Goal: Information Seeking & Learning: Learn about a topic

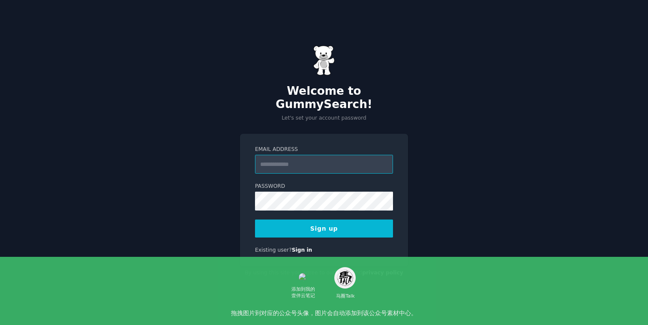
click at [273, 157] on input "Email Address" at bounding box center [324, 164] width 138 height 19
type input "**********"
click at [255, 220] on button "Sign up" at bounding box center [324, 229] width 138 height 18
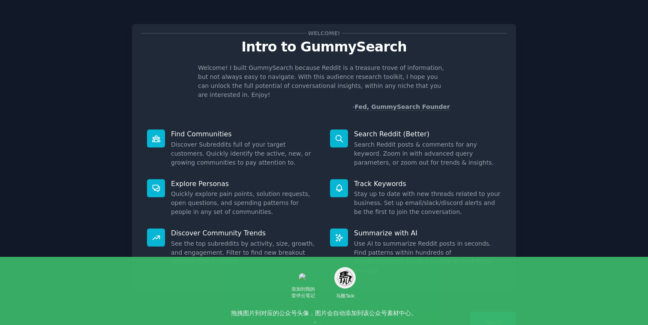
click at [307, 78] on p "Welcome! I built GummySearch because Reddit is a treasure trove of information,…" at bounding box center [324, 81] width 252 height 36
click at [305, 76] on p "Welcome! I built GummySearch because Reddit is a treasure trove of information,…" at bounding box center [324, 81] width 252 height 36
click at [406, 107] on div "Welcome! Intro to GummySearch Welcome! I built GummySearch because Reddit is a …" at bounding box center [324, 157] width 384 height 266
click at [335, 77] on p "Welcome! I built GummySearch because Reddit is a treasure trove of information,…" at bounding box center [324, 81] width 252 height 36
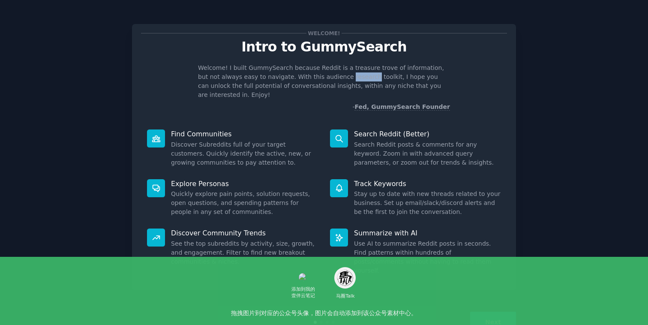
click at [335, 77] on p "Welcome! I built GummySearch because Reddit is a treasure trove of information,…" at bounding box center [324, 81] width 252 height 36
click at [316, 74] on p "Welcome! I built GummySearch because Reddit is a treasure trove of information,…" at bounding box center [324, 81] width 252 height 36
click at [312, 76] on p "Welcome! I built GummySearch because Reddit is a treasure trove of information,…" at bounding box center [324, 81] width 252 height 36
click at [329, 69] on p "Welcome! I built GummySearch because Reddit is a treasure trove of information,…" at bounding box center [324, 81] width 252 height 36
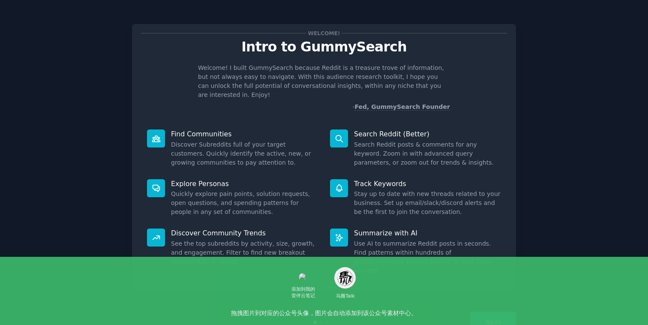
scroll to position [6, 0]
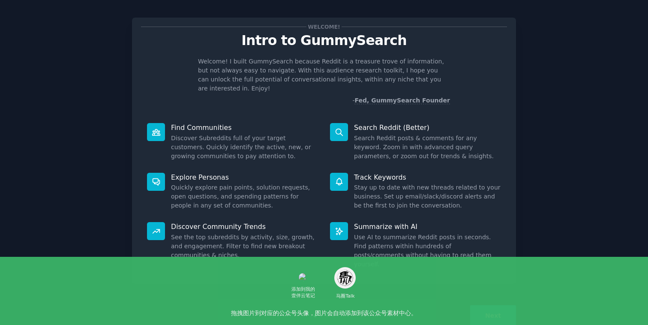
click at [203, 78] on p "Welcome! I built GummySearch because Reddit is a treasure trove of information,…" at bounding box center [324, 75] width 252 height 36
click at [304, 123] on p "Find Communities" at bounding box center [244, 127] width 147 height 9
click at [334, 81] on p "Welcome! I built GummySearch because Reddit is a treasure trove of information,…" at bounding box center [324, 75] width 252 height 36
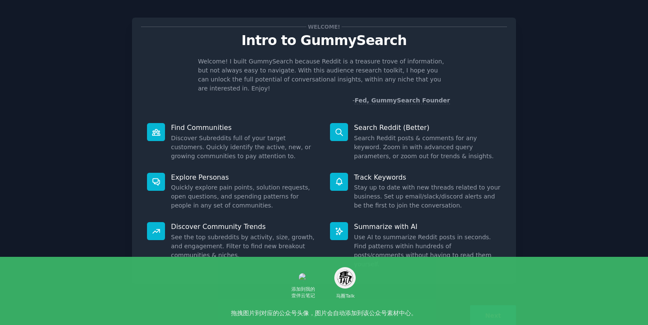
click at [355, 71] on p "Welcome! I built GummySearch because Reddit is a treasure trove of information,…" at bounding box center [324, 75] width 252 height 36
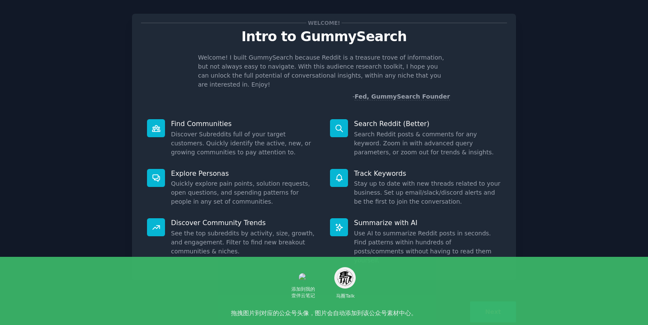
click at [489, 301] on button "Next" at bounding box center [493, 311] width 46 height 21
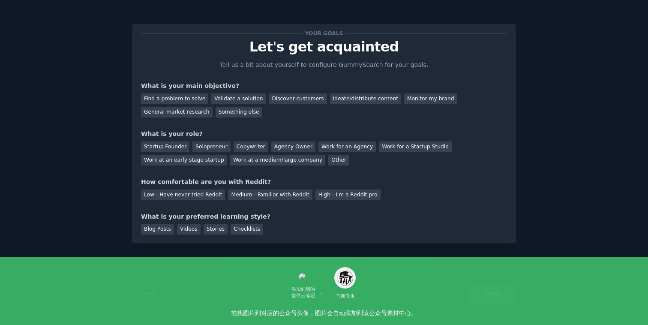
click at [205, 87] on div "What is your main objective?" at bounding box center [324, 85] width 366 height 9
click at [212, 74] on div "Your goals Let's get acquainted Tell us a bit about yourself to configure Gummy…" at bounding box center [324, 134] width 366 height 202
click at [192, 97] on div "Find a problem to solve" at bounding box center [174, 98] width 67 height 11
click at [306, 99] on div "Discover customers" at bounding box center [298, 98] width 58 height 11
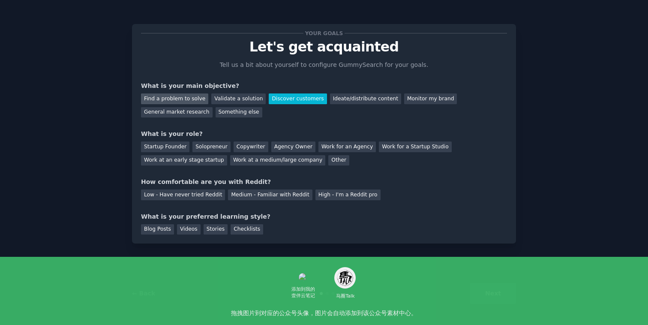
click at [178, 101] on div "Find a problem to solve" at bounding box center [174, 98] width 67 height 11
click at [226, 126] on div "Your goals Let's get acquainted Tell us a bit about yourself to configure Gummy…" at bounding box center [324, 134] width 366 height 202
click at [239, 103] on div "Validate a solution" at bounding box center [238, 98] width 54 height 11
click at [191, 97] on div "Find a problem to solve" at bounding box center [174, 98] width 67 height 11
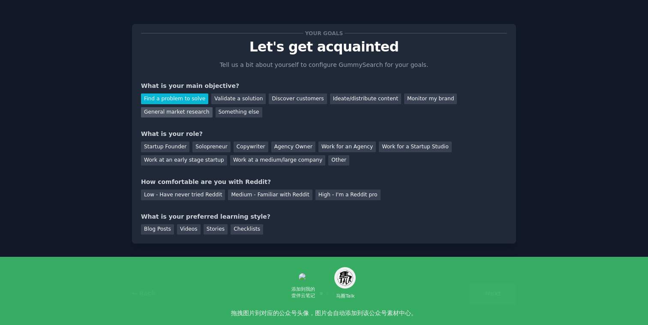
click at [192, 113] on div "General market research" at bounding box center [177, 112] width 72 height 11
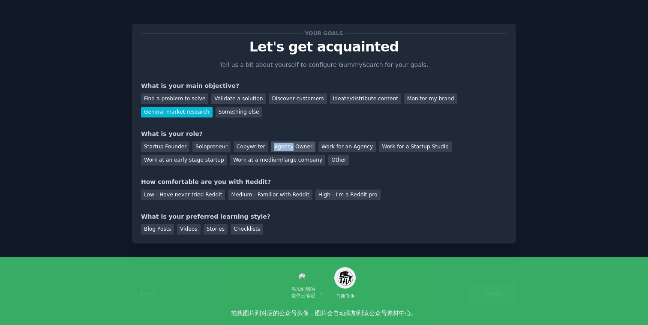
drag, startPoint x: 285, startPoint y: 149, endPoint x: 266, endPoint y: 149, distance: 19.3
click at [271, 149] on div "Agency Owner" at bounding box center [293, 146] width 44 height 11
click at [378, 120] on div "Your goals Let's get acquainted Tell us a bit about yourself to configure Gummy…" at bounding box center [324, 134] width 366 height 202
click at [334, 123] on div "Your goals Let's get acquainted Tell us a bit about yourself to configure Gummy…" at bounding box center [324, 134] width 366 height 202
click at [358, 165] on div "Startup Founder Solopreneur Copywriter Agency Owner Work for an Agency Work for…" at bounding box center [324, 151] width 366 height 27
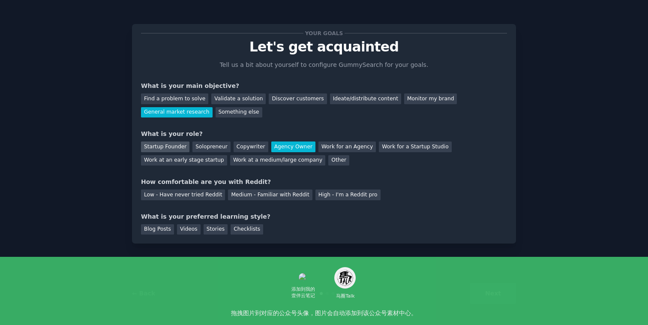
click at [169, 147] on div "Startup Founder" at bounding box center [165, 146] width 48 height 11
click at [175, 184] on div "How comfortable are you with Reddit?" at bounding box center [324, 182] width 366 height 9
click at [284, 172] on div "Your goals Let's get acquainted Tell us a bit about yourself to configure Gummy…" at bounding box center [324, 134] width 366 height 202
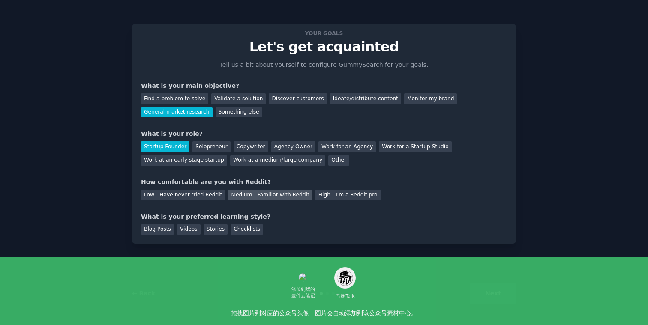
click at [255, 196] on div "Medium - Familiar with Reddit" at bounding box center [270, 195] width 84 height 11
click at [197, 192] on div "Low - Have never tried Reddit" at bounding box center [183, 195] width 84 height 11
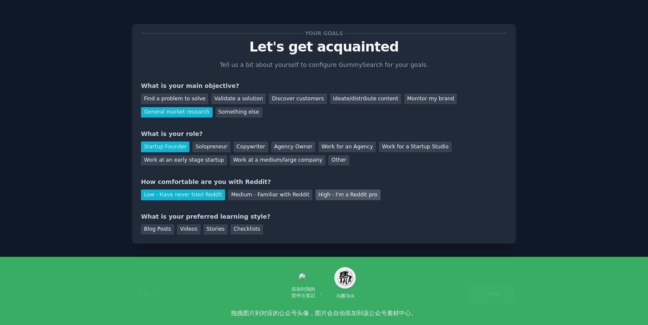
click at [329, 196] on div "High - I'm a Reddit pro" at bounding box center [348, 195] width 65 height 11
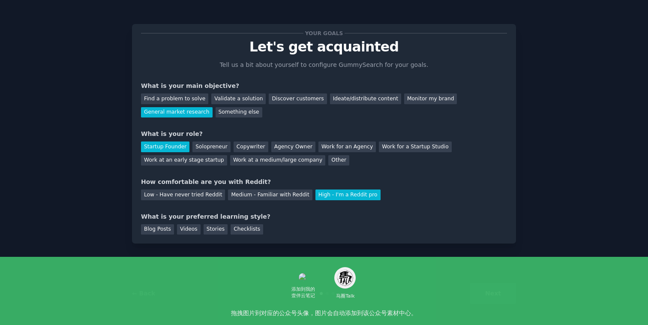
click at [225, 219] on div "What is your preferred learning style?" at bounding box center [324, 216] width 366 height 9
click at [208, 211] on div "Your goals Let's get acquainted Tell us a bit about yourself to configure Gummy…" at bounding box center [324, 134] width 366 height 202
click at [191, 229] on div "Videos" at bounding box center [189, 229] width 24 height 11
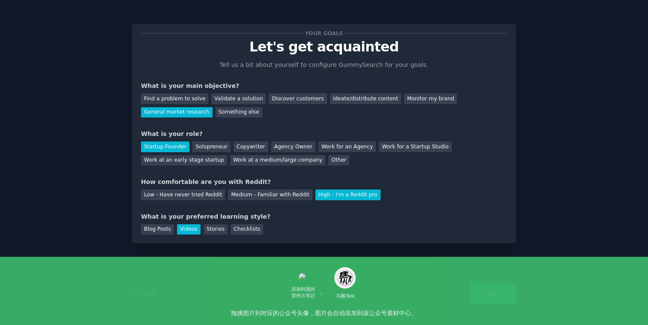
click at [503, 294] on button "Next" at bounding box center [493, 293] width 46 height 21
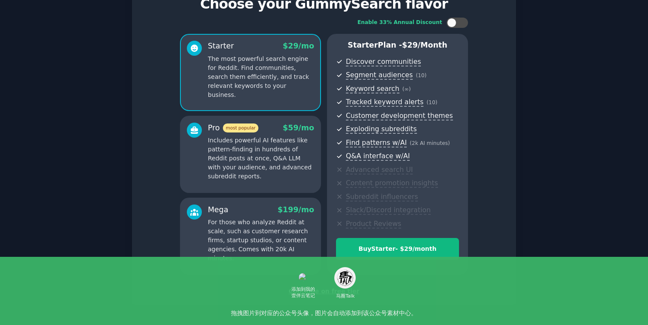
scroll to position [44, 0]
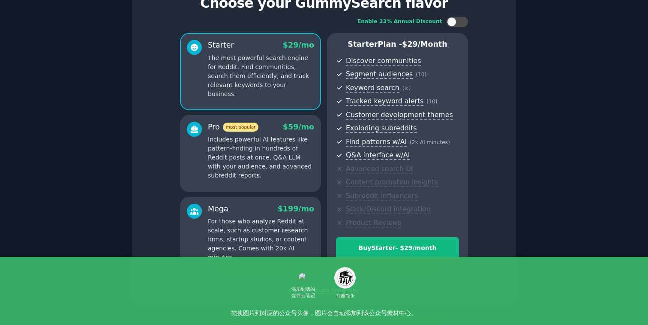
click at [288, 157] on p "Includes powerful AI features like pattern-finding in hundreds of Reddit posts …" at bounding box center [261, 157] width 106 height 45
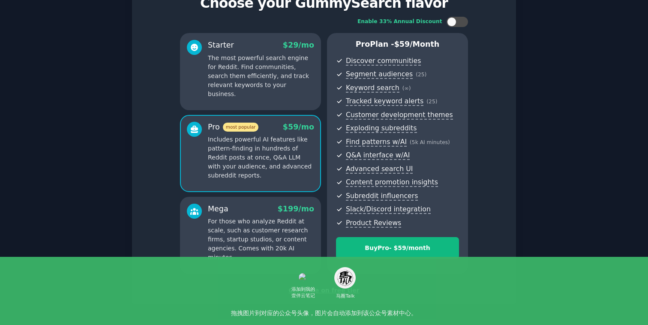
click at [278, 95] on div "Starter $ 29 /mo The most powerful search engine for Reddit. Find communities, …" at bounding box center [250, 71] width 141 height 77
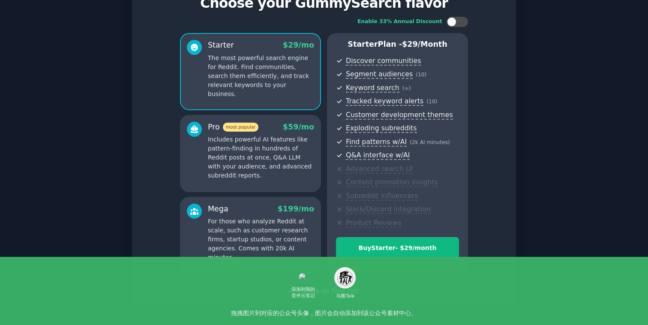
click at [303, 291] on div "Continue on free tier" at bounding box center [324, 290] width 366 height 9
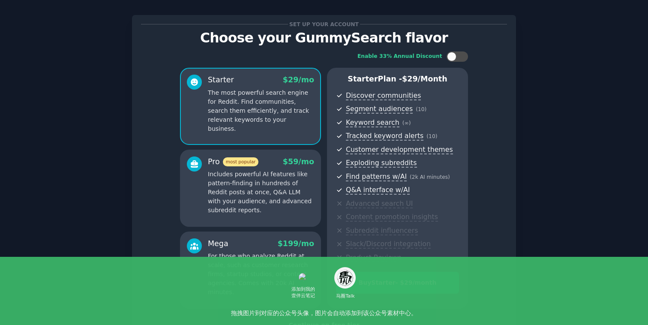
click at [296, 177] on p "Includes powerful AI features like pattern-finding in hundreds of Reddit posts …" at bounding box center [261, 192] width 106 height 45
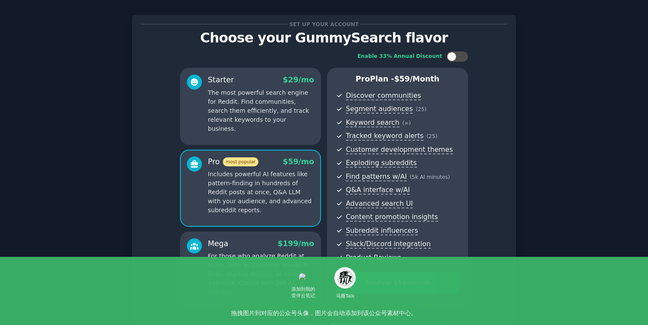
click at [289, 121] on p "The most powerful search engine for Reddit. Find communities, search them effic…" at bounding box center [261, 110] width 106 height 45
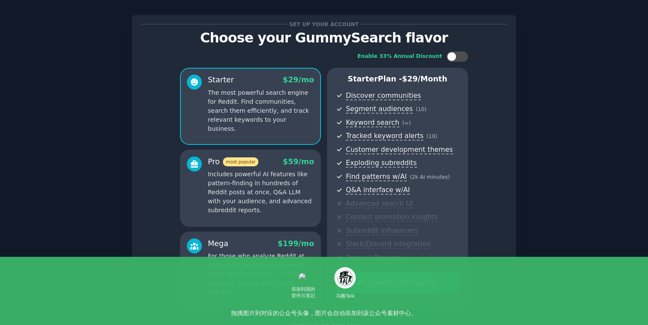
click at [275, 184] on p "Includes powerful AI features like pattern-finding in hundreds of Reddit posts …" at bounding box center [261, 192] width 106 height 45
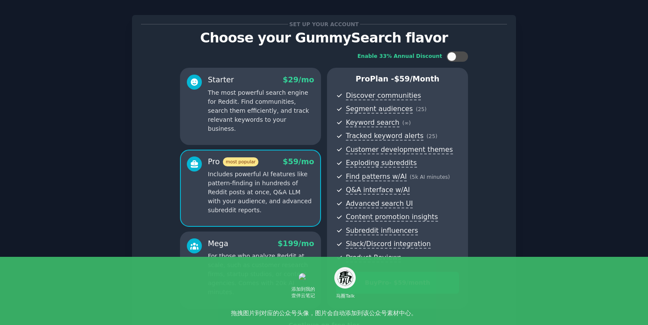
click at [282, 96] on p "The most powerful search engine for Reddit. Find communities, search them effic…" at bounding box center [261, 110] width 106 height 45
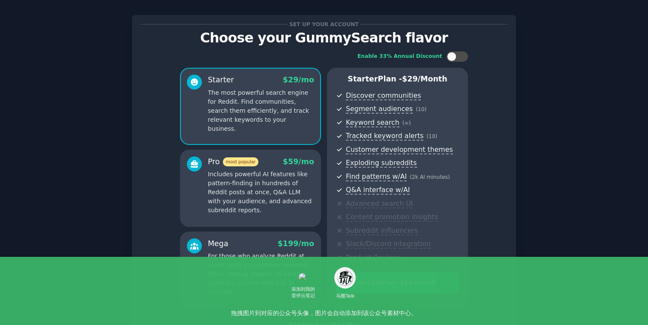
click at [255, 258] on p "For those who analyze Reddit at scale, such as customer research firms, startup…" at bounding box center [261, 274] width 106 height 45
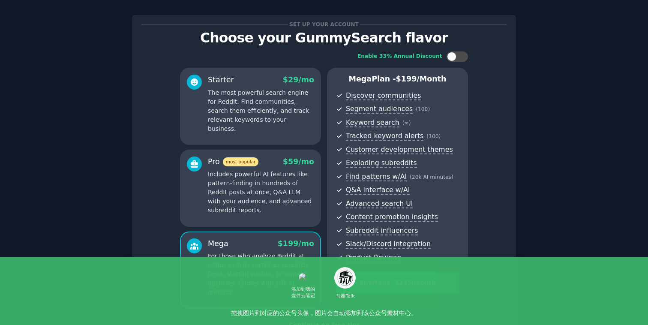
click at [263, 111] on p "The most powerful search engine for Reddit. Find communities, search them effic…" at bounding box center [261, 110] width 106 height 45
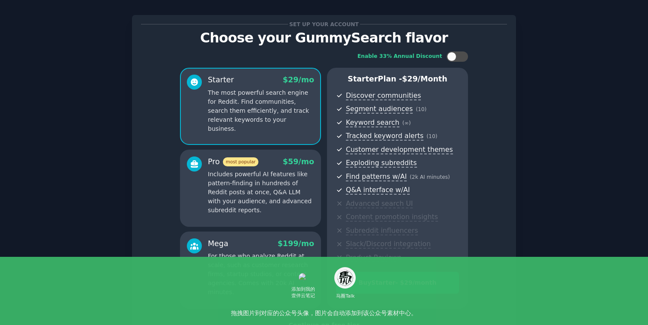
click at [270, 184] on p "Includes powerful AI features like pattern-finding in hundreds of Reddit posts …" at bounding box center [261, 192] width 106 height 45
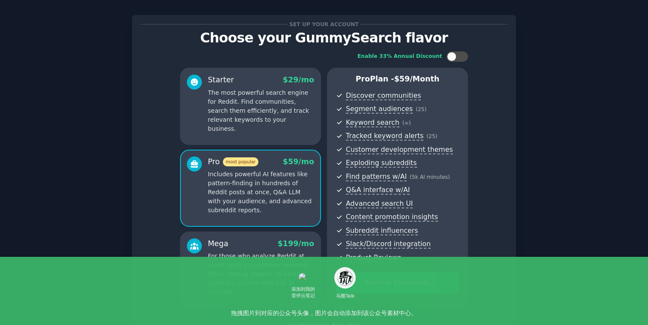
click at [274, 115] on p "The most powerful search engine for Reddit. Find communities, search them effic…" at bounding box center [261, 110] width 106 height 45
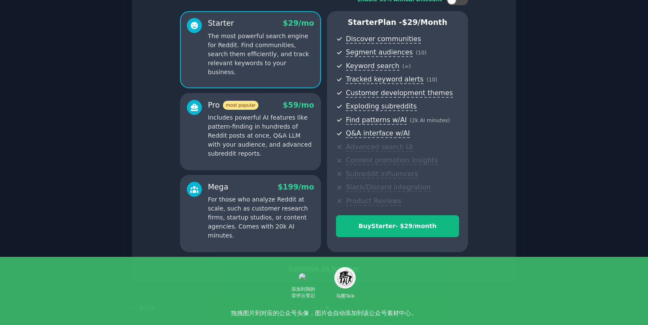
scroll to position [69, 0]
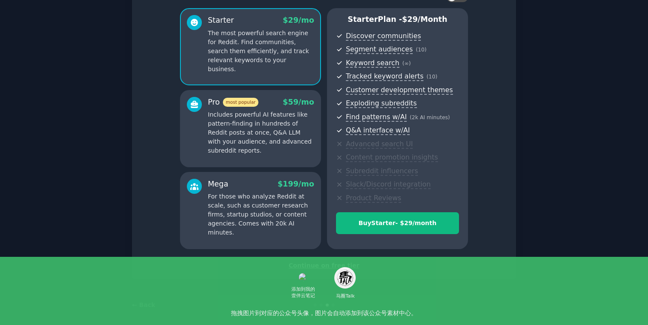
click at [333, 265] on div "Continue on free tier" at bounding box center [324, 265] width 366 height 9
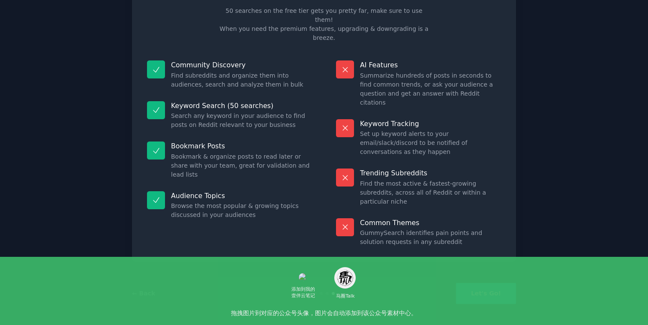
scroll to position [9, 0]
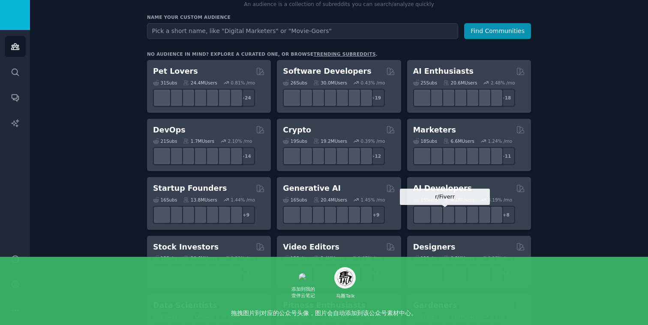
scroll to position [67, 0]
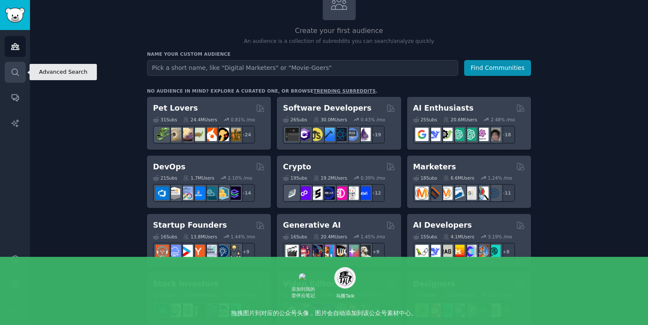
click at [15, 72] on icon "Sidebar" at bounding box center [15, 72] width 9 height 9
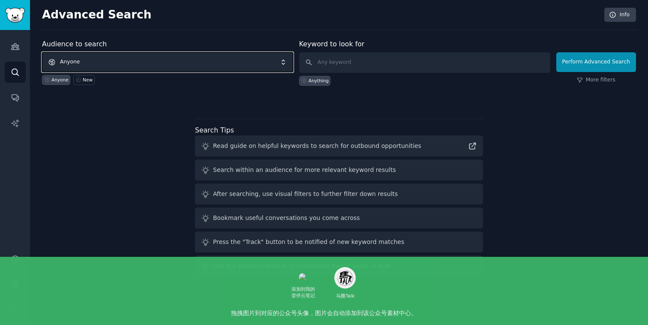
click at [127, 57] on span "Anyone" at bounding box center [167, 62] width 251 height 20
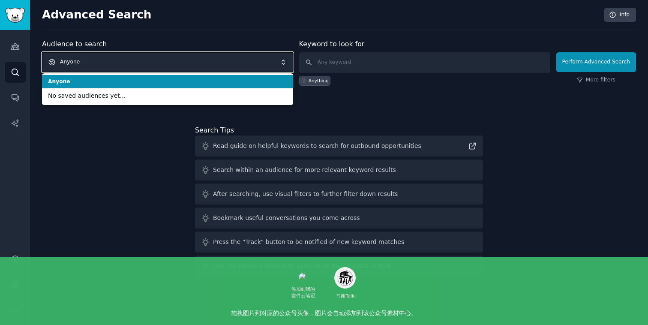
click at [137, 57] on span "Anyone" at bounding box center [167, 62] width 251 height 20
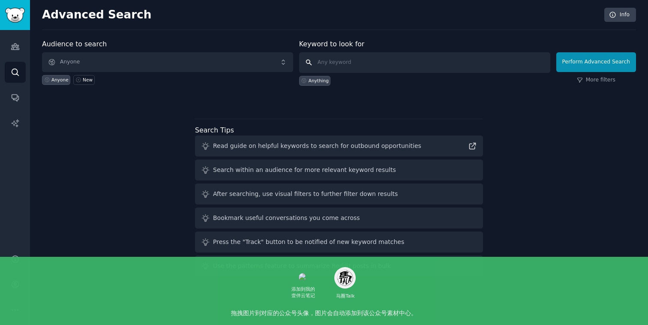
click at [343, 56] on input "text" at bounding box center [424, 62] width 251 height 21
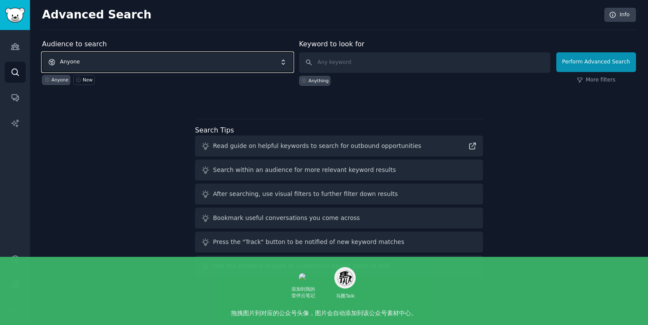
click at [87, 62] on span "Anyone" at bounding box center [167, 62] width 251 height 20
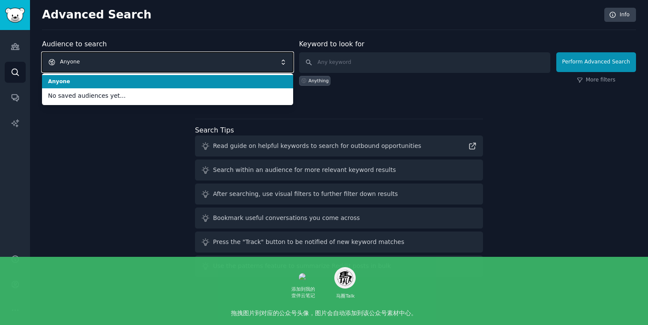
click at [87, 62] on span "Anyone" at bounding box center [167, 62] width 251 height 20
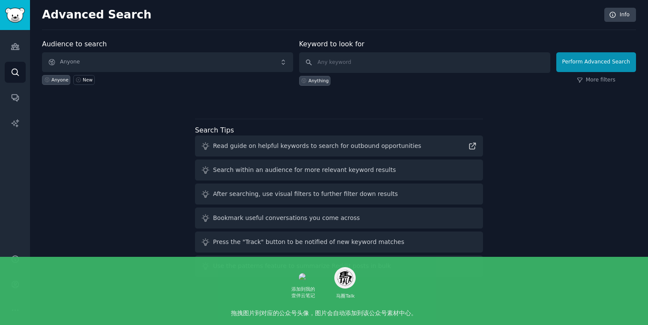
click at [58, 45] on label "Audience to search" at bounding box center [74, 44] width 65 height 8
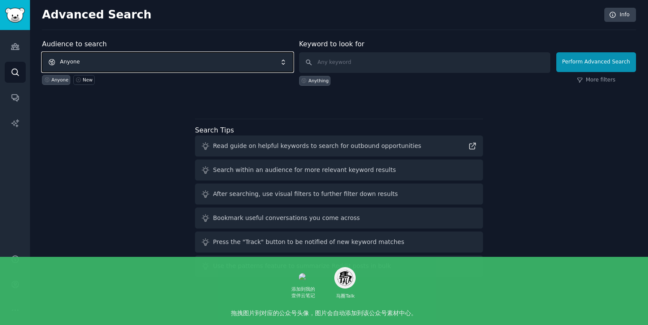
click at [84, 62] on span "Anyone" at bounding box center [167, 62] width 251 height 20
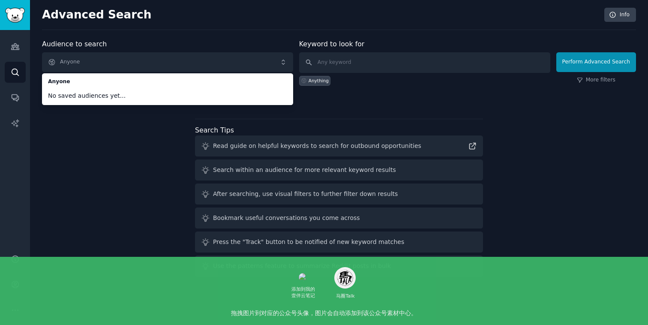
click at [118, 129] on div "Audience to search Anyone Anyone No saved audiences yet... Anyone New Keyword t…" at bounding box center [339, 159] width 594 height 241
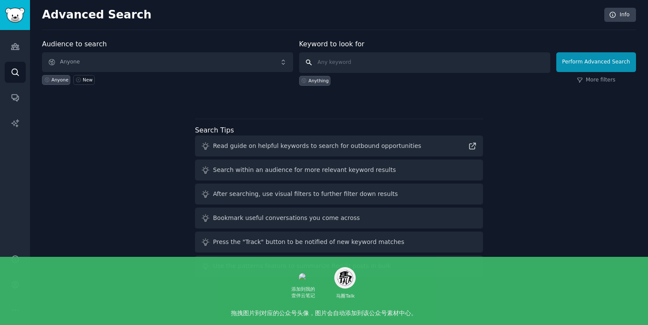
click at [338, 68] on input "text" at bounding box center [424, 62] width 251 height 21
click at [12, 45] on icon "Sidebar" at bounding box center [15, 46] width 9 height 9
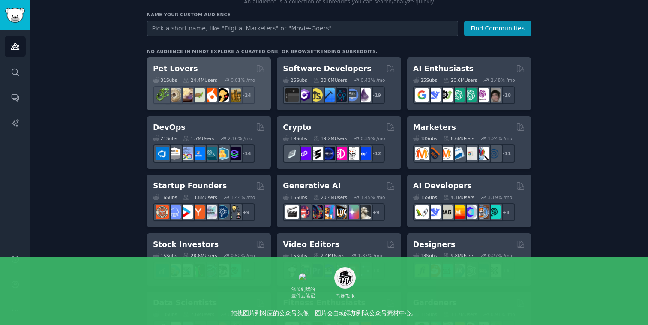
scroll to position [106, 0]
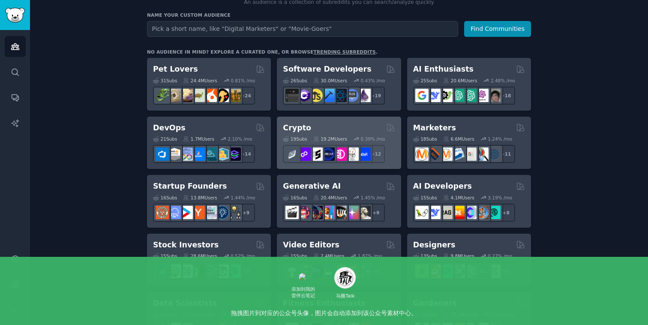
click at [337, 134] on div "19 Sub s 19.2M Users 0.39 % /mo + 12" at bounding box center [339, 148] width 112 height 30
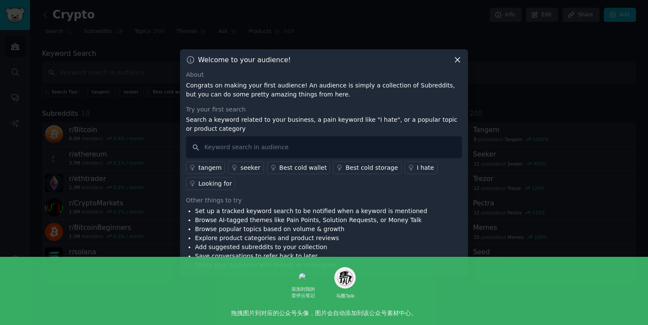
click at [455, 57] on icon at bounding box center [457, 59] width 9 height 9
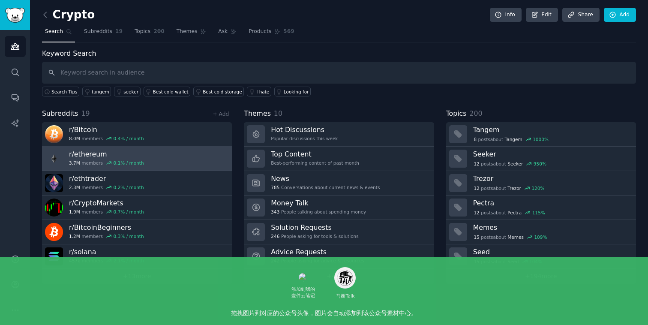
click at [179, 160] on link "r/ ethereum 3.7M members 0.1 % / month" at bounding box center [137, 159] width 190 height 24
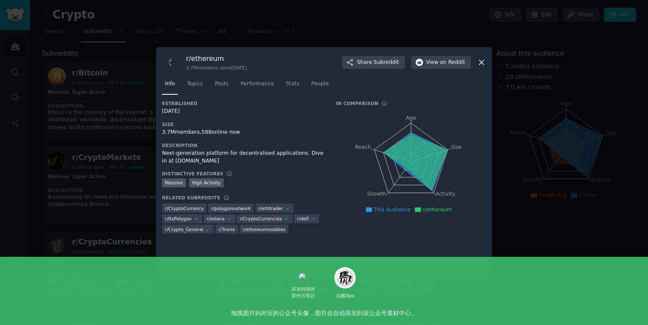
click at [183, 252] on div "Established 12/14/2013 Size 3.7M members, 588 online now Description Next-gener…" at bounding box center [324, 186] width 324 height 172
click at [481, 62] on icon at bounding box center [481, 62] width 5 height 5
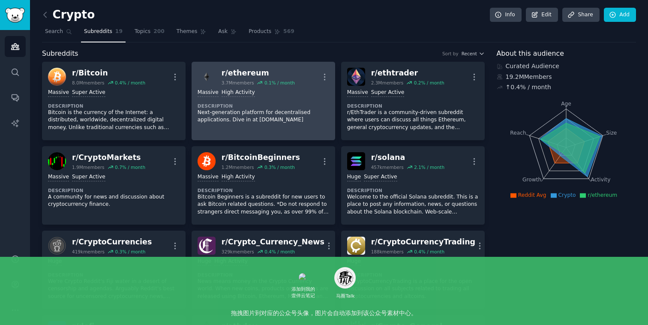
click at [283, 82] on div "0.1 % / month" at bounding box center [280, 83] width 30 height 6
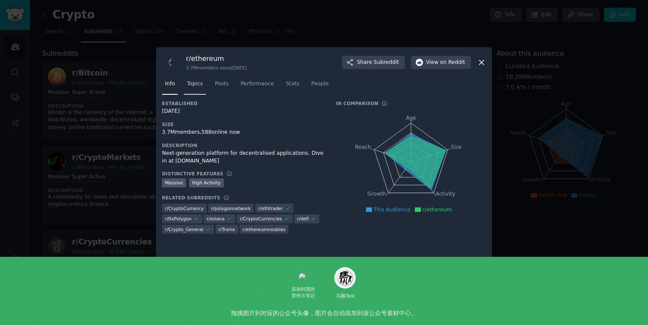
click at [198, 82] on span "Topics" at bounding box center [195, 84] width 16 height 8
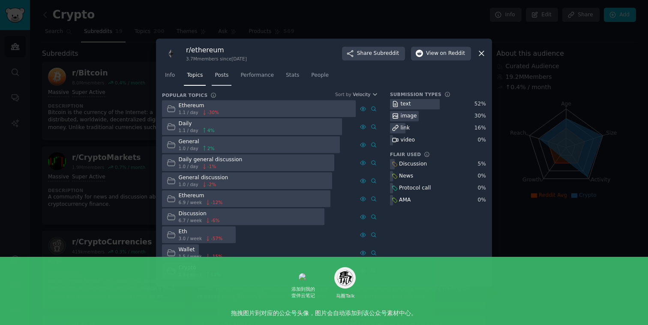
click at [224, 74] on span "Posts" at bounding box center [222, 76] width 14 height 8
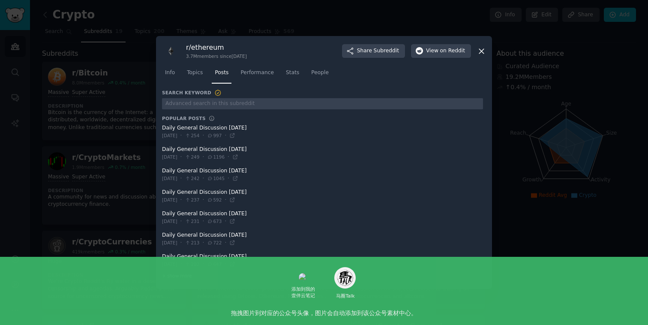
click at [234, 131] on span at bounding box center [322, 131] width 321 height 21
click at [187, 128] on span at bounding box center [322, 131] width 321 height 21
click at [263, 69] on span "Performance" at bounding box center [257, 73] width 33 height 8
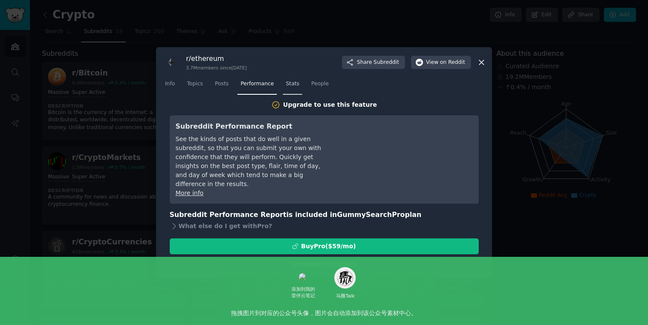
click at [289, 88] on link "Stats" at bounding box center [292, 86] width 19 height 18
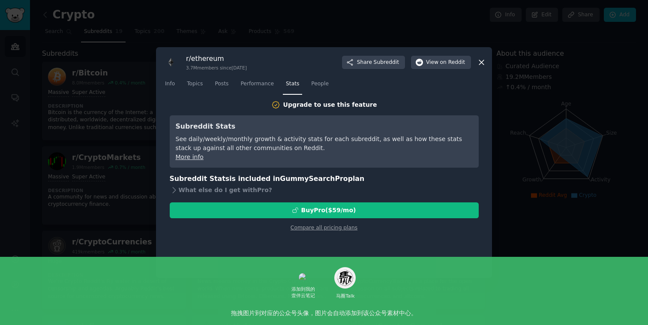
click at [483, 63] on icon at bounding box center [481, 62] width 9 height 9
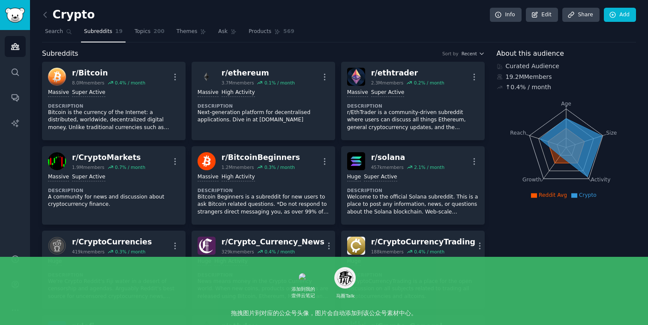
click at [43, 14] on icon at bounding box center [45, 14] width 9 height 9
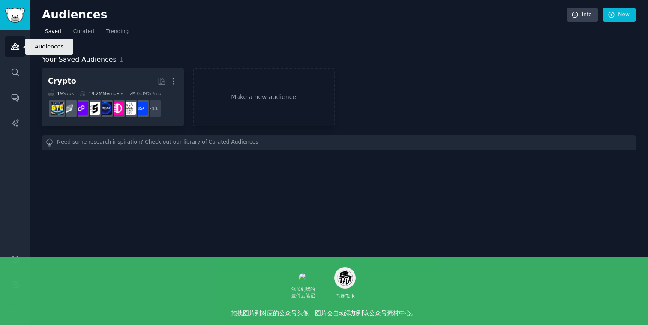
click at [15, 48] on icon "Sidebar" at bounding box center [15, 46] width 9 height 9
click at [20, 47] on link "Audiences" at bounding box center [15, 46] width 21 height 21
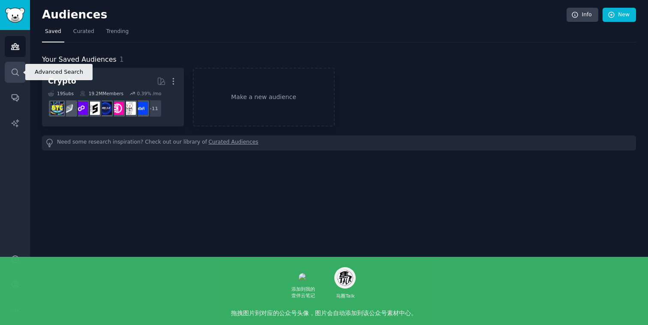
click at [18, 71] on icon "Sidebar" at bounding box center [15, 72] width 9 height 9
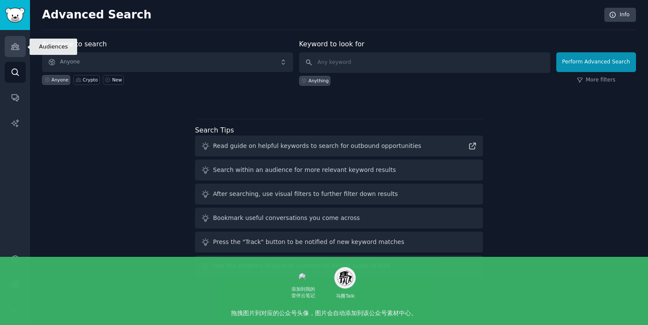
click at [18, 50] on icon "Sidebar" at bounding box center [15, 46] width 9 height 9
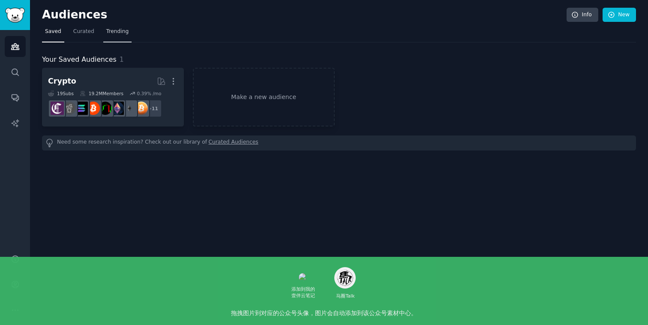
click at [120, 30] on span "Trending" at bounding box center [117, 32] width 22 height 8
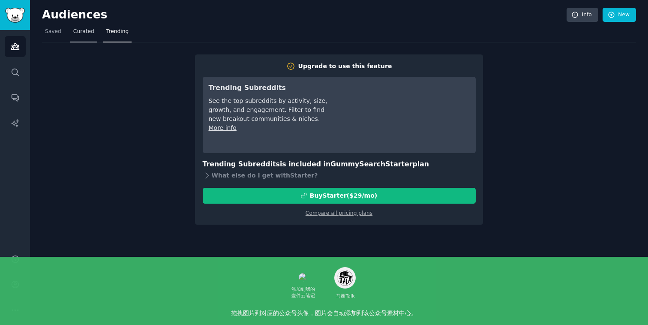
click at [88, 36] on link "Curated" at bounding box center [83, 34] width 27 height 18
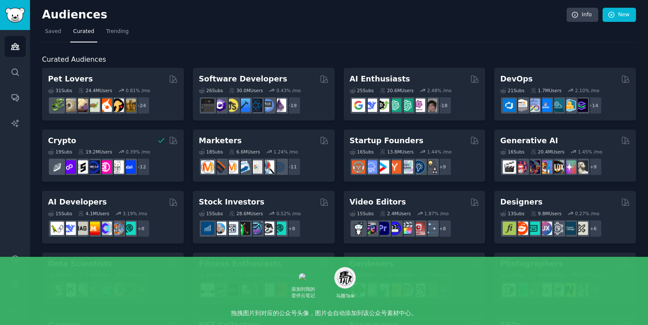
click at [82, 29] on span "Curated" at bounding box center [83, 32] width 21 height 8
click at [54, 59] on span "Curated Audiences" at bounding box center [74, 59] width 64 height 11
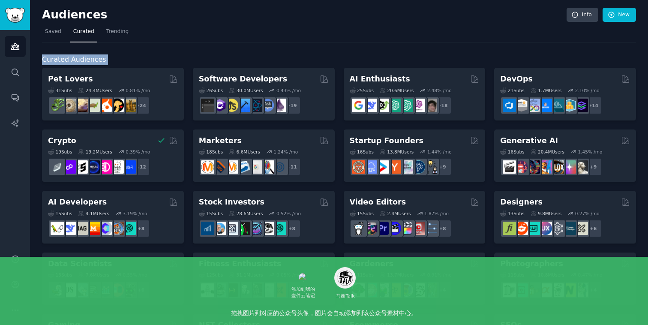
click at [54, 59] on span "Curated Audiences" at bounding box center [74, 59] width 64 height 11
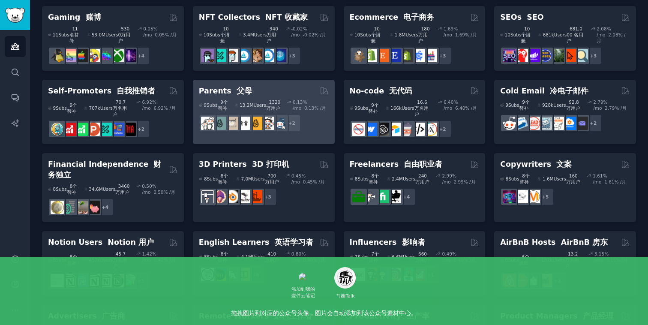
scroll to position [400, 0]
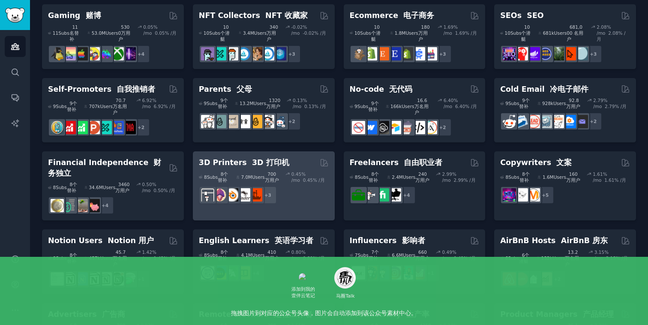
click at [252, 158] on font "3D 打印机" at bounding box center [270, 162] width 37 height 9
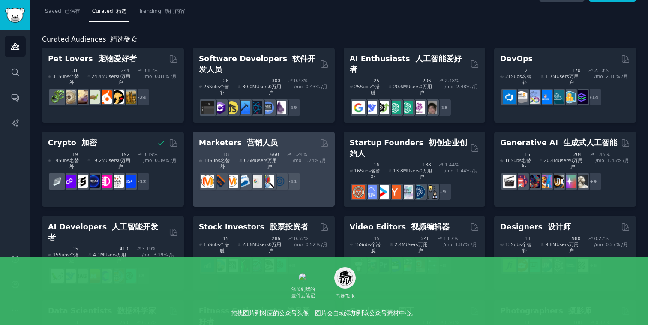
scroll to position [23, 0]
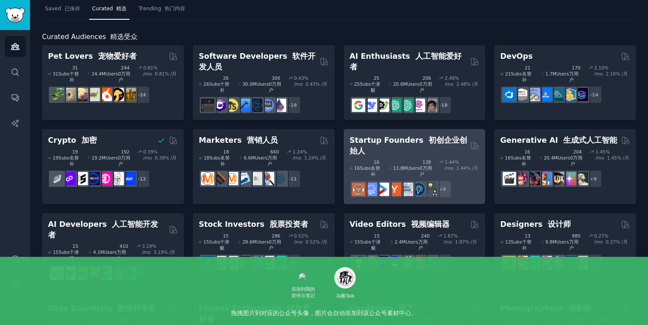
click at [394, 135] on h2 "Startup Founders 初创企业创始人" at bounding box center [409, 145] width 118 height 21
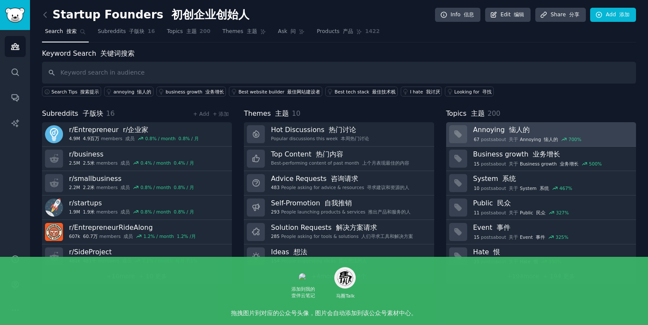
click at [540, 125] on h3 "Annoying 恼人的" at bounding box center [551, 129] width 157 height 9
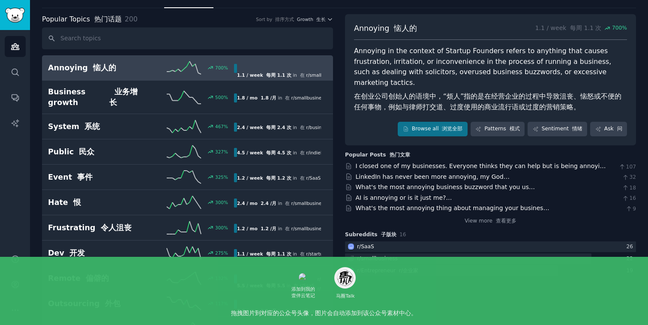
scroll to position [37, 0]
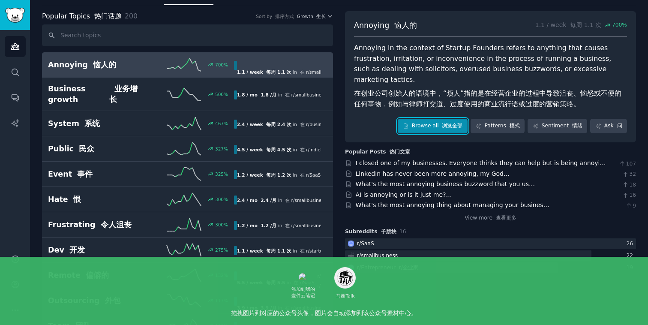
click at [421, 119] on link "Browse all 浏览全部" at bounding box center [433, 126] width 70 height 15
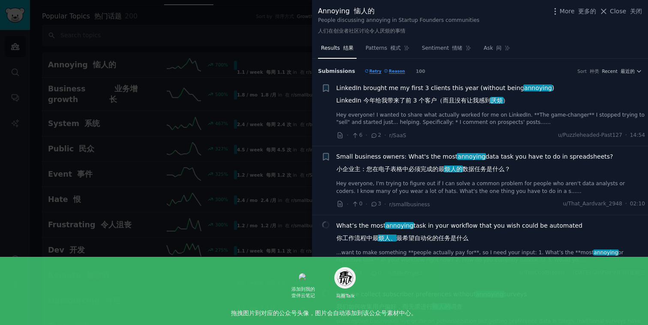
click at [418, 169] on font "小企业主：您在电子表格中必须完成的最 烦人的 数据任务是什么？" at bounding box center [424, 169] width 174 height 7
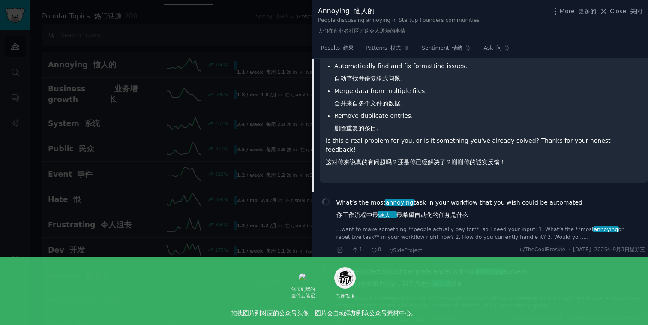
scroll to position [327, 0]
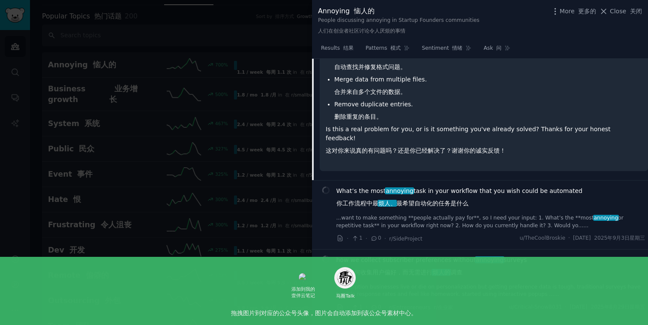
click at [418, 129] on p "Is this a real problem for you, or is it something you've already solved? Thank…" at bounding box center [484, 142] width 316 height 34
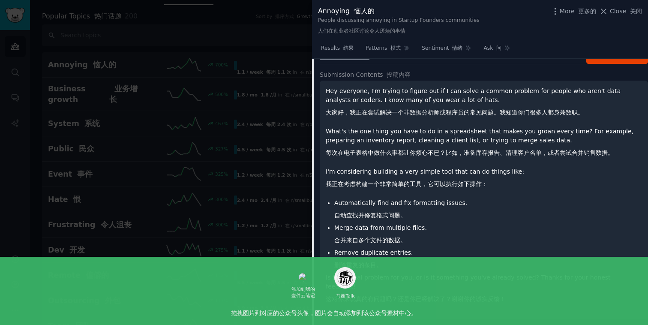
scroll to position [128, 0]
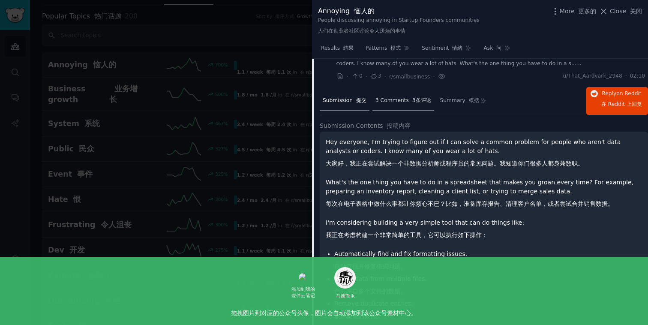
click at [399, 101] on span "3 Comments 3条评论" at bounding box center [404, 101] width 56 height 8
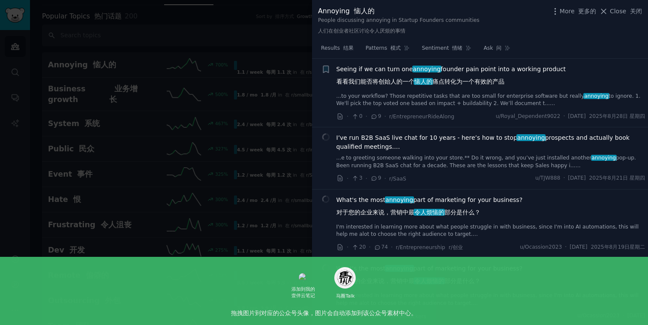
scroll to position [430, 0]
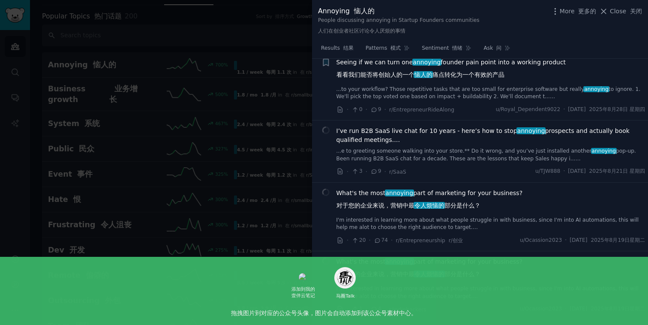
click at [274, 157] on div at bounding box center [324, 162] width 648 height 325
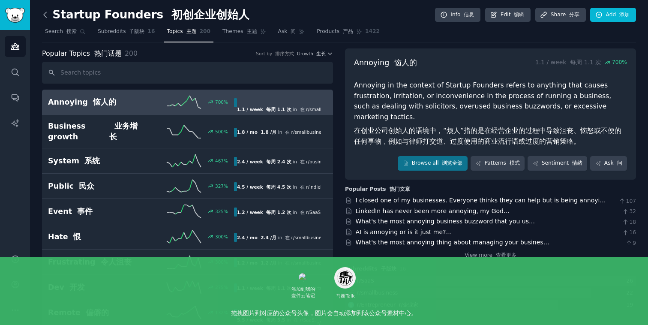
click at [44, 16] on icon at bounding box center [45, 14] width 9 height 9
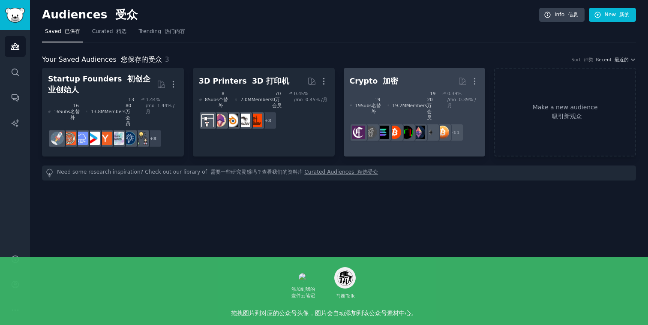
click at [373, 87] on h2 "Crypto 加密 More" at bounding box center [415, 81] width 130 height 15
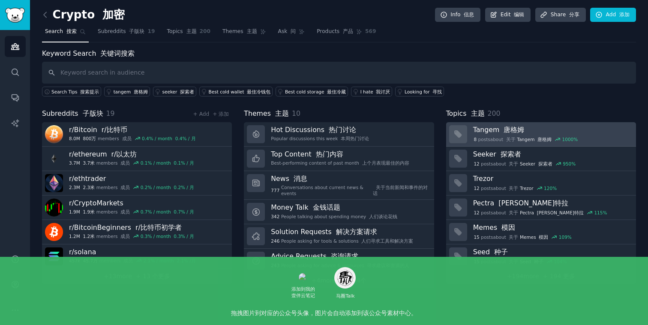
click at [569, 134] on div "8 post s about 关于 Tangem 唐格姆 1000 %" at bounding box center [551, 138] width 157 height 9
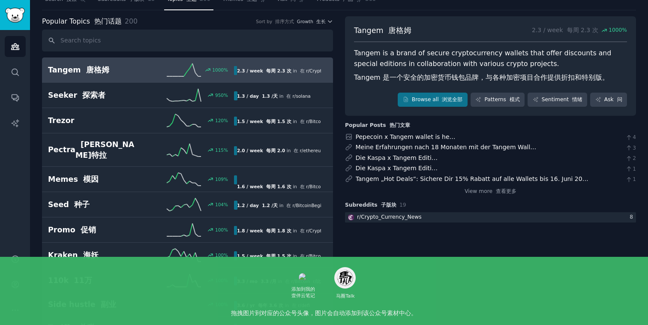
scroll to position [36, 0]
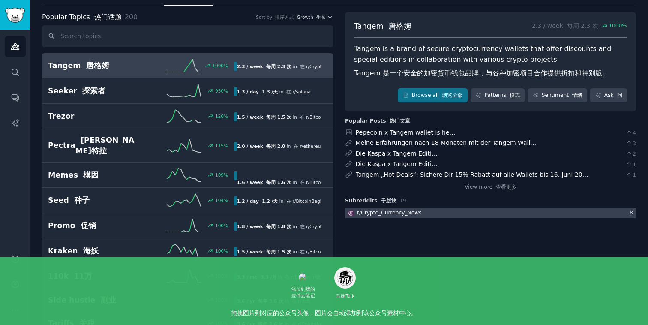
click at [451, 215] on div at bounding box center [490, 213] width 291 height 11
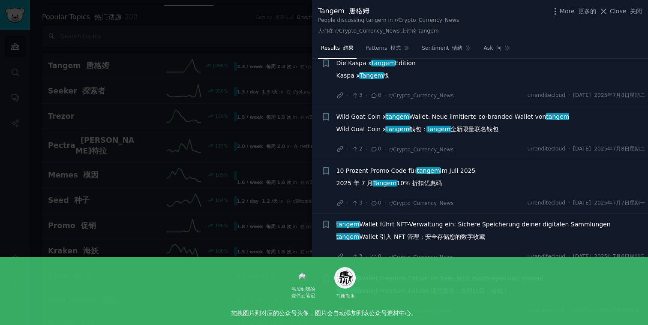
scroll to position [18, 0]
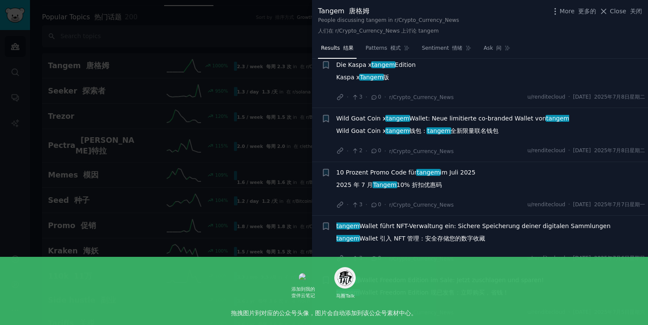
click at [214, 182] on div at bounding box center [324, 162] width 648 height 325
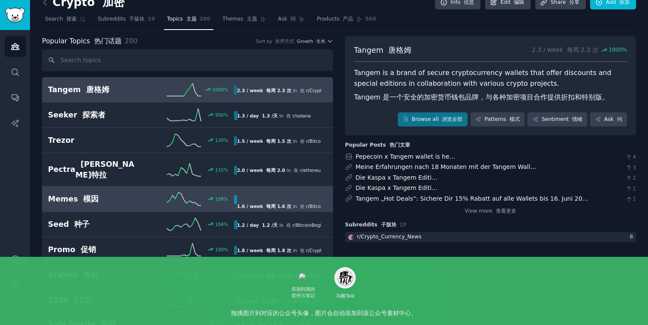
scroll to position [11, 0]
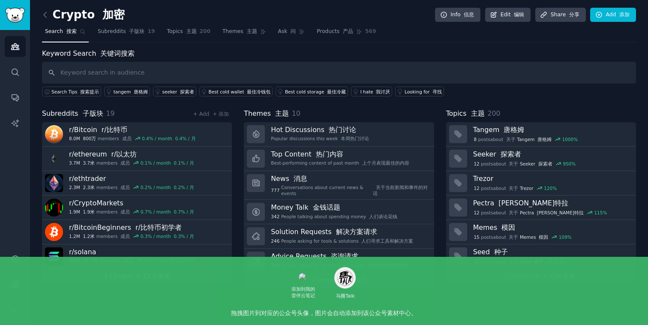
click at [157, 281] on link "+ 13 more + 13 个更多" at bounding box center [137, 276] width 190 height 15
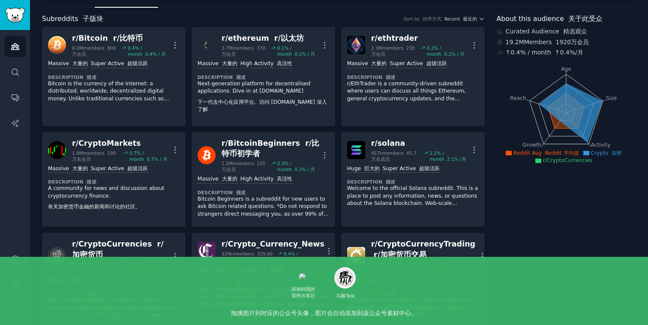
scroll to position [19, 0]
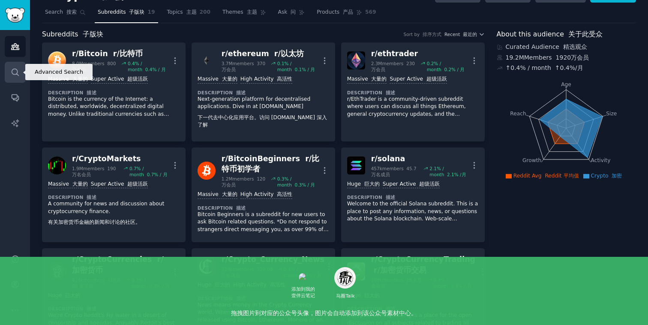
click at [13, 68] on icon "Sidebar" at bounding box center [15, 72] width 9 height 9
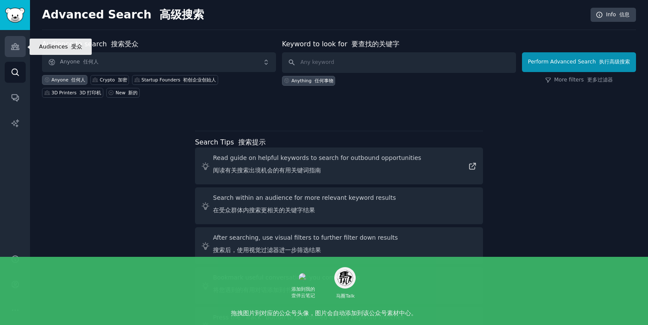
click at [18, 45] on icon "Sidebar" at bounding box center [15, 47] width 8 height 6
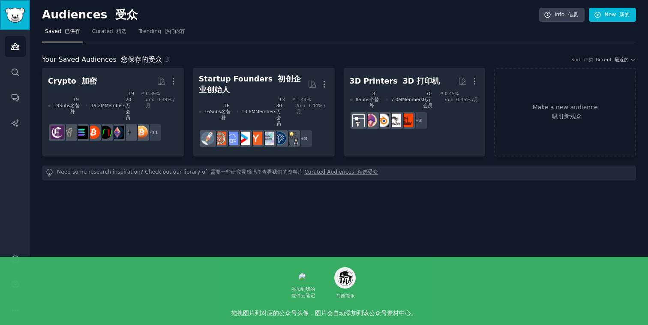
click at [9, 16] on img "Sidebar" at bounding box center [15, 15] width 20 height 15
click at [19, 44] on icon "Sidebar" at bounding box center [15, 46] width 9 height 9
click at [109, 36] on link "Curated 精选" at bounding box center [109, 34] width 41 height 18
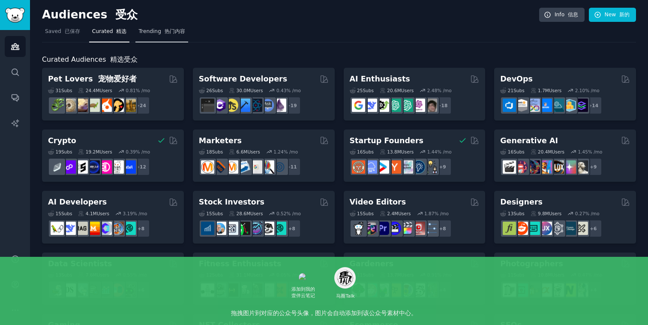
click at [165, 35] on span "Trending 热门内容" at bounding box center [161, 32] width 46 height 8
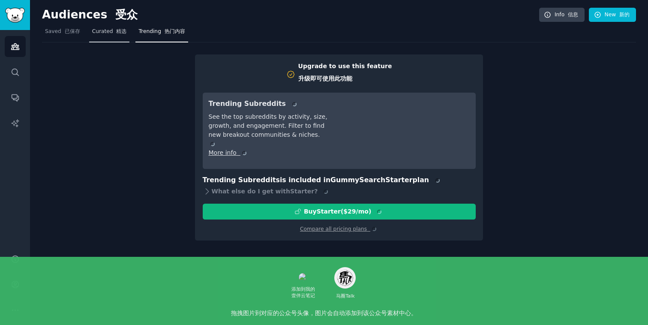
click at [113, 36] on link "Curated 精选" at bounding box center [109, 34] width 41 height 18
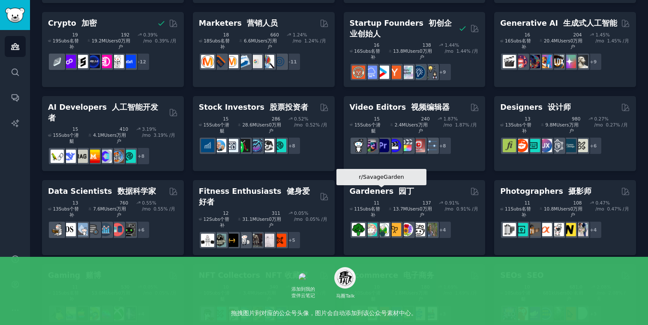
scroll to position [150, 0]
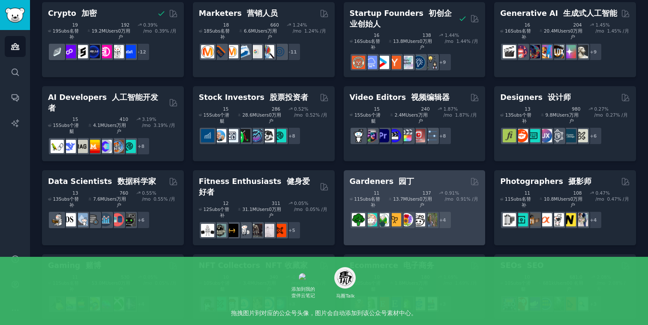
click at [405, 176] on div "Gardeners 园丁" at bounding box center [415, 181] width 130 height 11
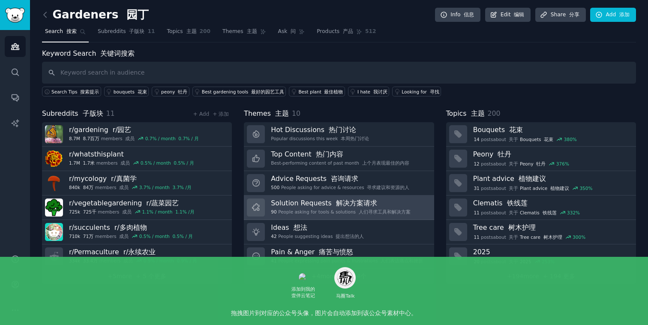
click at [393, 205] on h3 "Solution Requests 解决方案请求" at bounding box center [340, 203] width 139 height 9
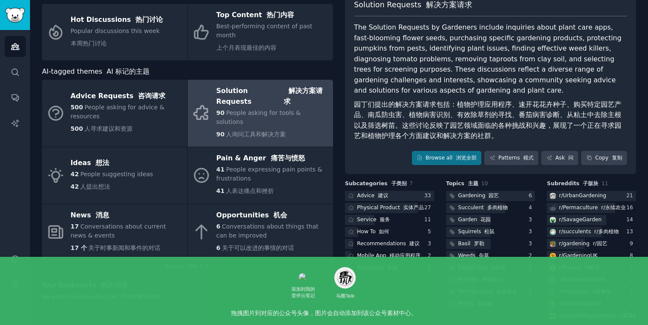
scroll to position [67, 0]
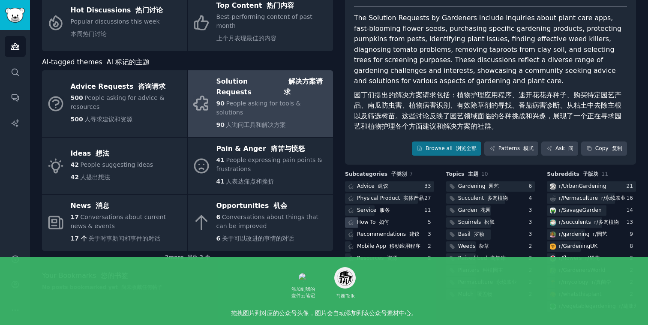
click at [376, 223] on font at bounding box center [377, 222] width 3 height 6
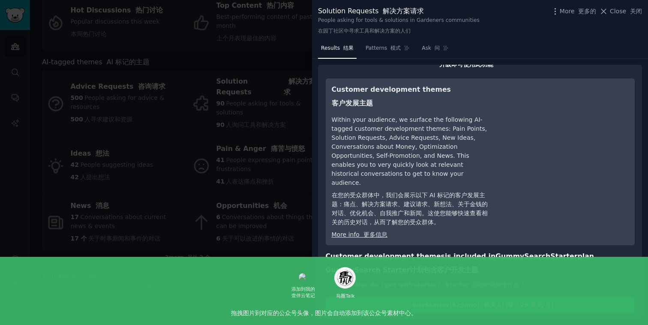
scroll to position [22, 0]
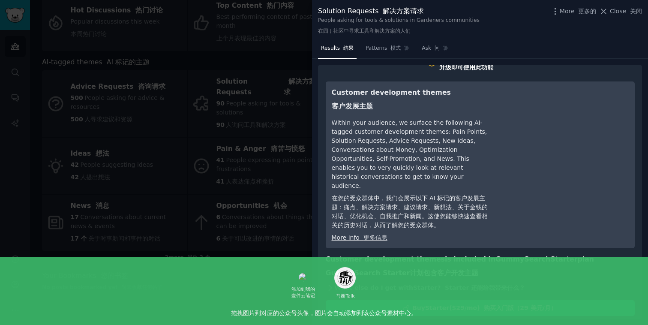
click at [329, 283] on icon at bounding box center [330, 287] width 9 height 9
click at [277, 233] on div at bounding box center [324, 162] width 648 height 325
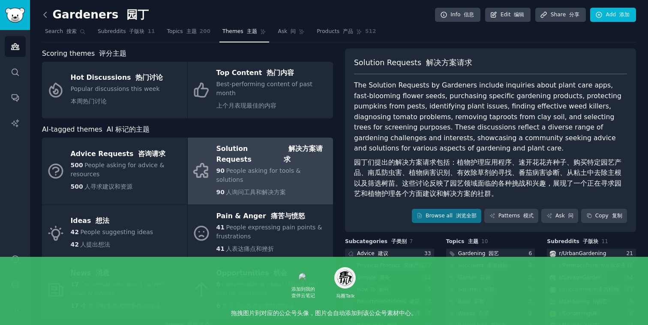
click at [42, 12] on icon at bounding box center [45, 14] width 9 height 9
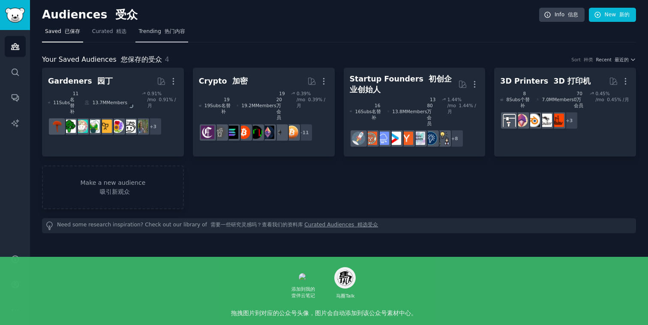
click at [166, 31] on font "热门内容" at bounding box center [175, 31] width 21 height 6
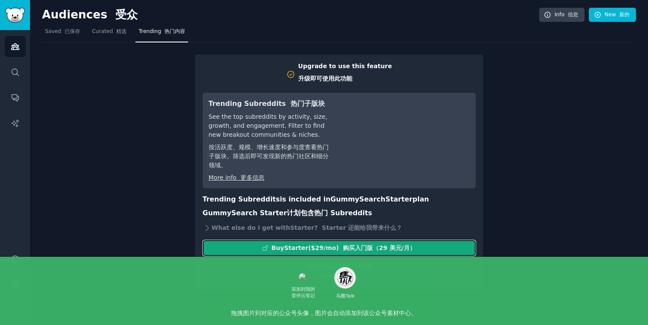
click at [324, 251] on div "Buy Starter ($ 29 /mo ) 购买入门版（29 美元/月）" at bounding box center [343, 248] width 144 height 9
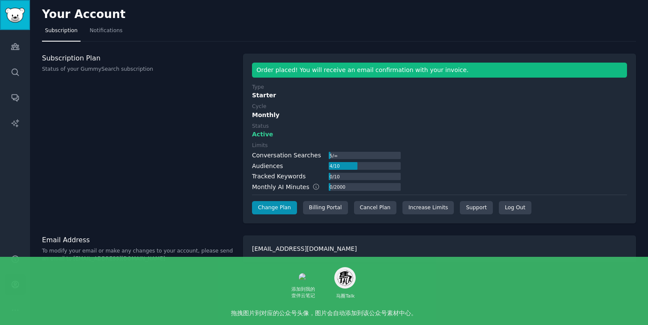
click at [21, 19] on img "Sidebar" at bounding box center [15, 15] width 20 height 15
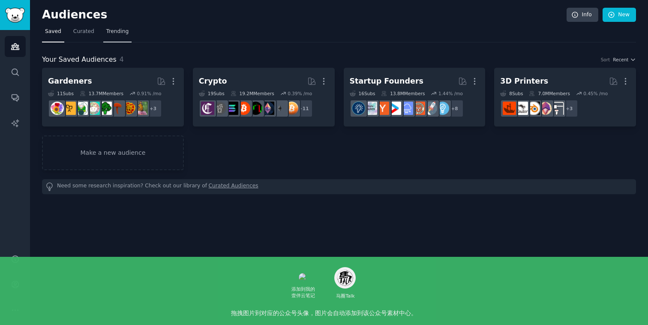
click at [117, 33] on span "Trending" at bounding box center [117, 32] width 22 height 8
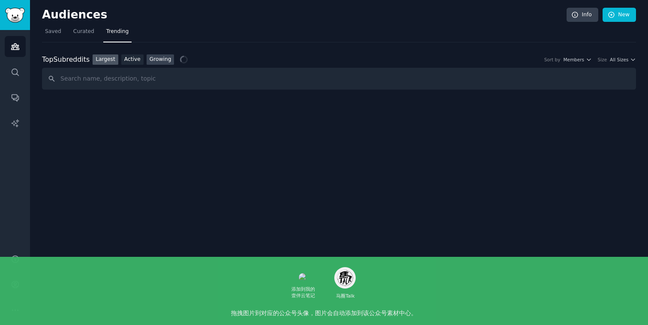
click at [148, 60] on link "Growing" at bounding box center [161, 59] width 28 height 11
click at [155, 72] on input "text" at bounding box center [339, 79] width 594 height 22
click at [511, 61] on span "Member Growth" at bounding box center [512, 60] width 36 height 6
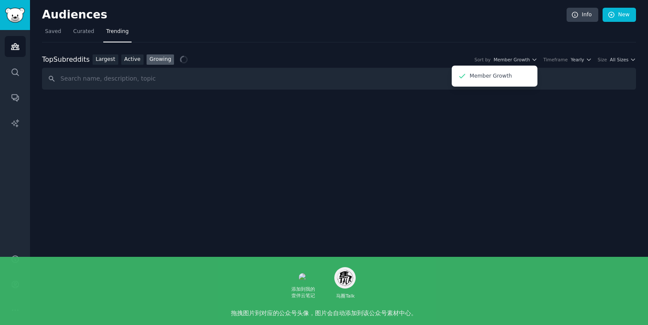
click at [504, 113] on div "Audiences Info New Saved Curated Trending Top Subreddits Top Subreddits Largest…" at bounding box center [339, 162] width 618 height 325
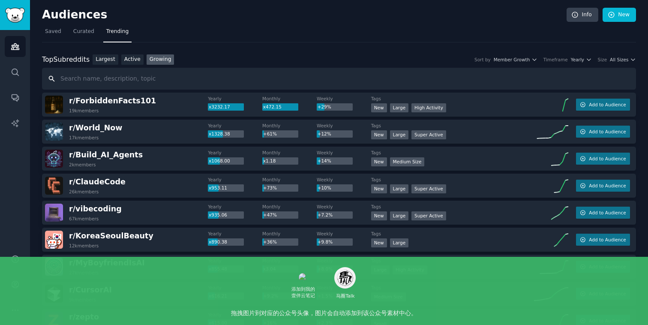
click at [171, 74] on input "text" at bounding box center [339, 79] width 594 height 22
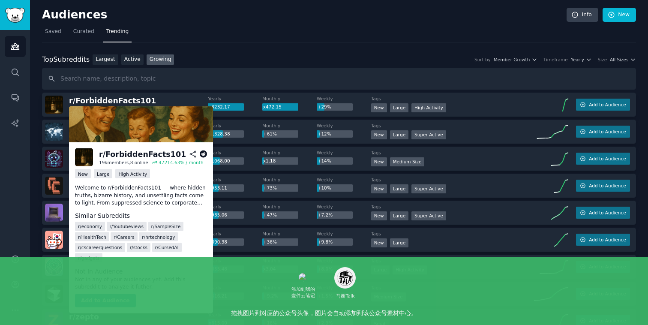
click at [157, 199] on p "Welcome to r/ForbiddenFacts101 — where hidden truths, bizarre history, and unse…" at bounding box center [141, 195] width 132 height 23
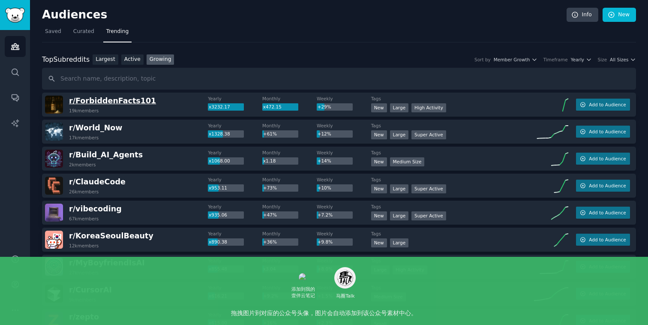
click at [130, 103] on span "r/ ForbiddenFacts101" at bounding box center [112, 100] width 87 height 9
click at [122, 98] on span "r/ ForbiddenFacts101" at bounding box center [112, 100] width 87 height 9
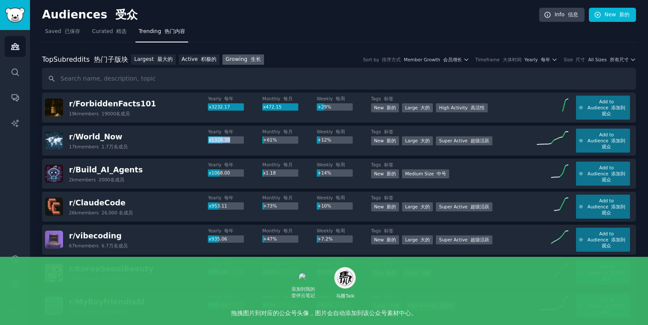
drag, startPoint x: 209, startPoint y: 139, endPoint x: 233, endPoint y: 140, distance: 24.0
click at [233, 140] on div "x1328.38" at bounding box center [226, 140] width 36 height 8
click at [239, 140] on div "x1328.38" at bounding box center [226, 140] width 36 height 8
click at [230, 137] on div "x1328.38" at bounding box center [226, 140] width 36 height 8
click at [102, 136] on span "r/ World_Now" at bounding box center [95, 136] width 53 height 9
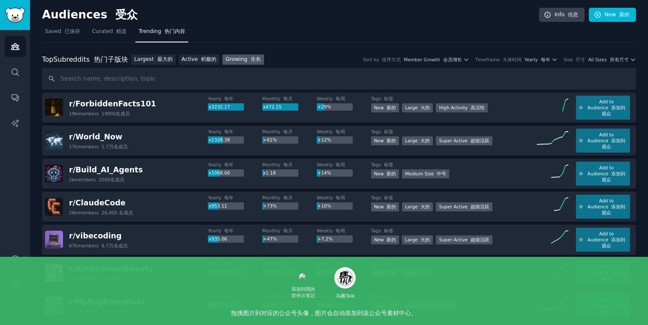
scroll to position [6, 0]
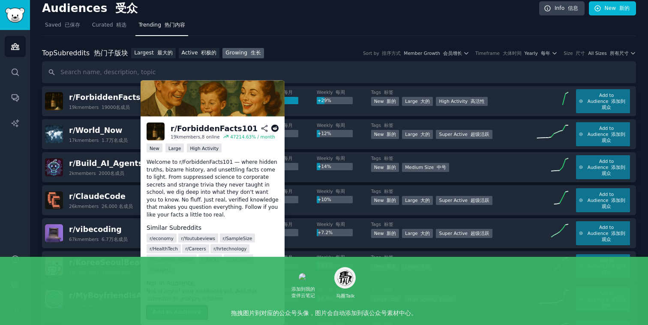
click at [179, 315] on button "Add to Audience" at bounding box center [177, 313] width 61 height 14
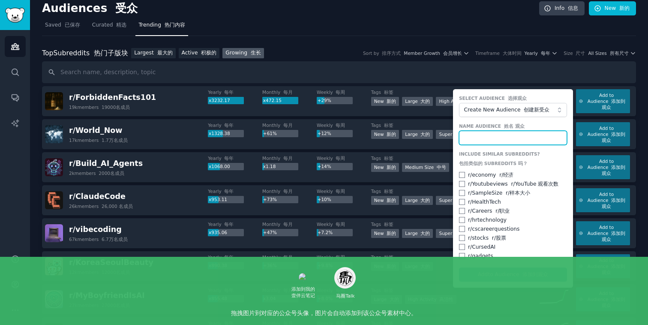
click at [481, 136] on input "text" at bounding box center [513, 138] width 108 height 15
click at [492, 277] on form "Select Audience 选择观众 Create New Audience 创建新受众 Name Audience 姓名 观众 Include Simi…" at bounding box center [513, 188] width 120 height 199
click at [508, 273] on form "Select Audience 选择观众 Create New Audience 创建新受众 Name Audience 姓名 观众 Include Simi…" at bounding box center [513, 188] width 120 height 199
click at [497, 137] on input "text" at bounding box center [513, 138] width 108 height 15
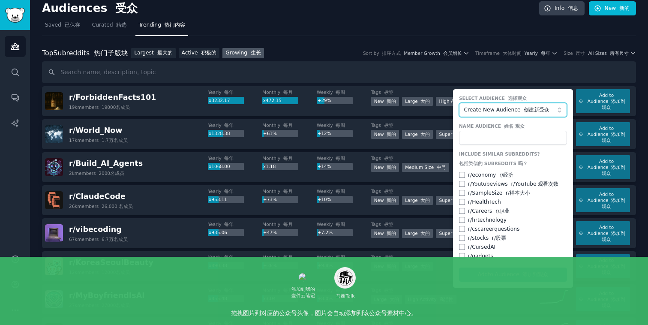
click at [512, 114] on button "Create New Audience 创建新受众" at bounding box center [513, 110] width 108 height 15
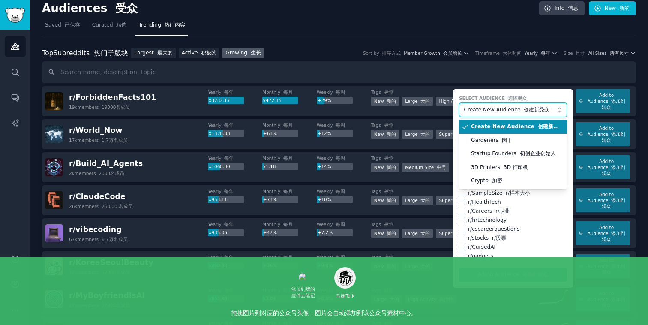
click at [512, 114] on button "Create New Audience 创建新受众" at bounding box center [513, 110] width 108 height 15
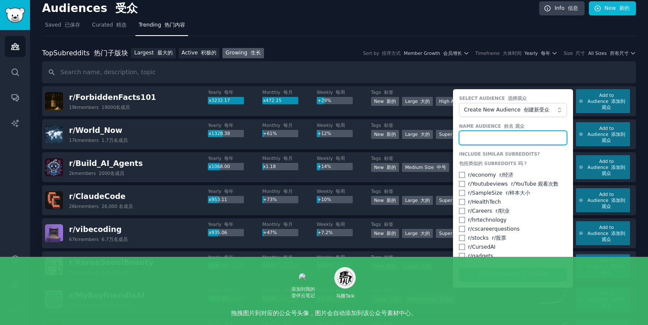
click at [493, 138] on input "text" at bounding box center [513, 138] width 108 height 15
type input "ForbiddenFacts"
click at [503, 274] on button "Add to Audience 添加到观众" at bounding box center [513, 275] width 108 height 15
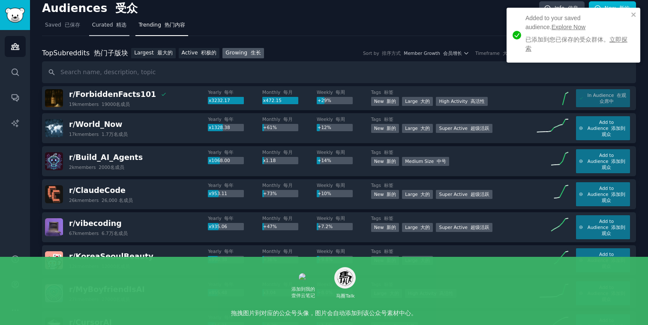
click at [104, 27] on span "Curated 精选" at bounding box center [109, 25] width 35 height 8
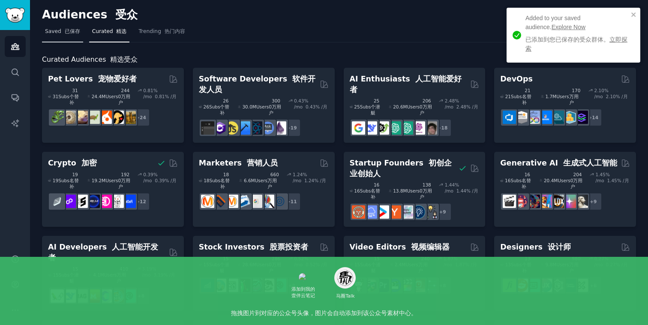
click at [71, 32] on font "已保存" at bounding box center [72, 31] width 15 height 6
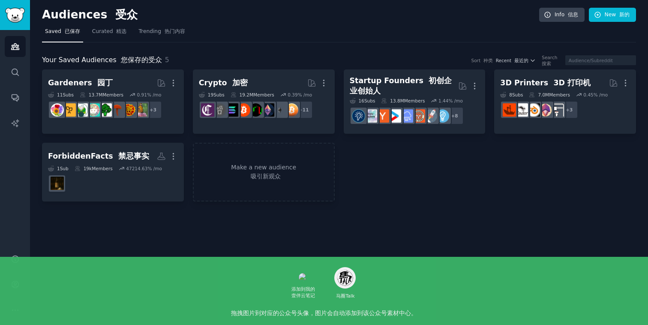
click at [128, 174] on dd at bounding box center [113, 184] width 130 height 24
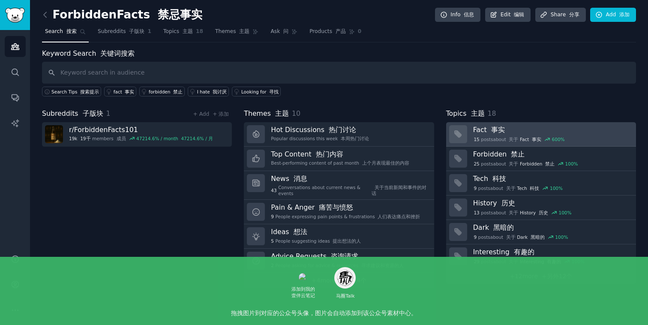
click at [556, 127] on h3 "Fact 事实" at bounding box center [551, 129] width 157 height 9
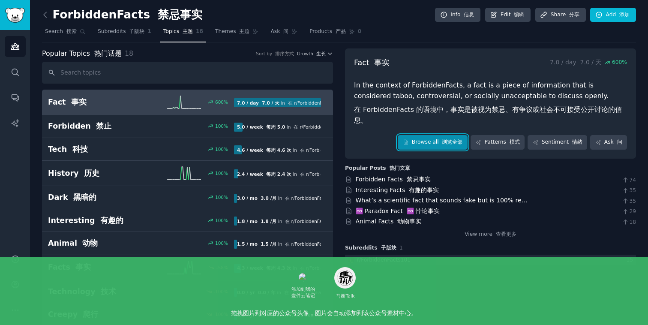
click at [430, 137] on link "Browse all 浏览全部" at bounding box center [433, 142] width 70 height 15
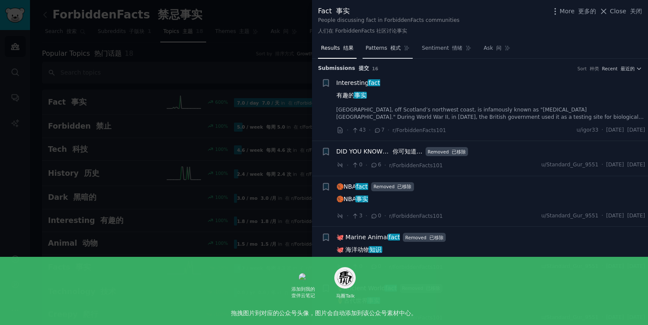
click at [374, 46] on span "Patterns 模式" at bounding box center [383, 49] width 35 height 8
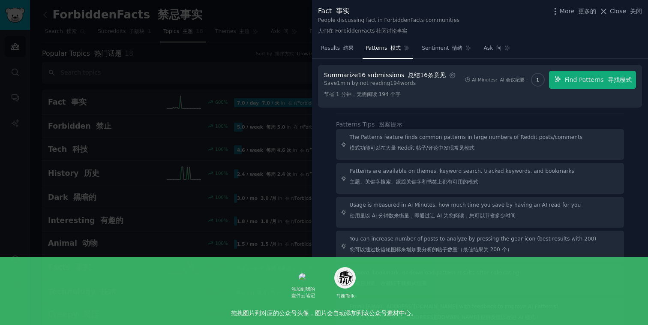
scroll to position [13, 0]
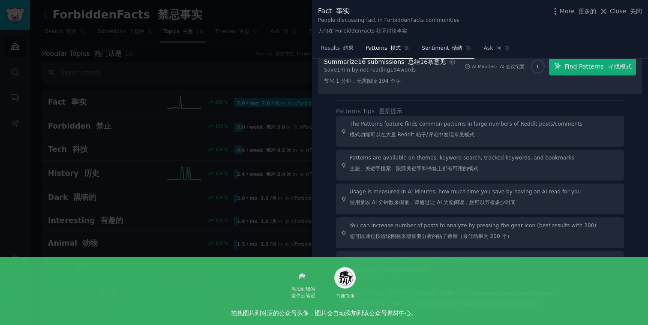
click at [450, 54] on link "Sentiment 情绪" at bounding box center [447, 51] width 56 height 18
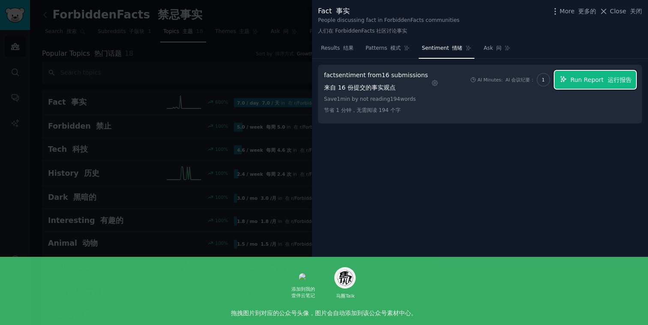
click at [578, 84] on button "Run Report 运行报告" at bounding box center [595, 80] width 81 height 18
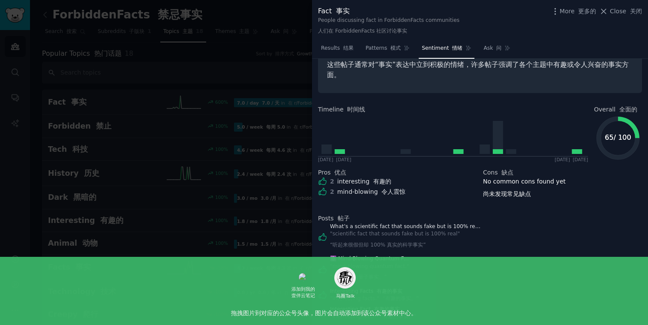
scroll to position [87, 0]
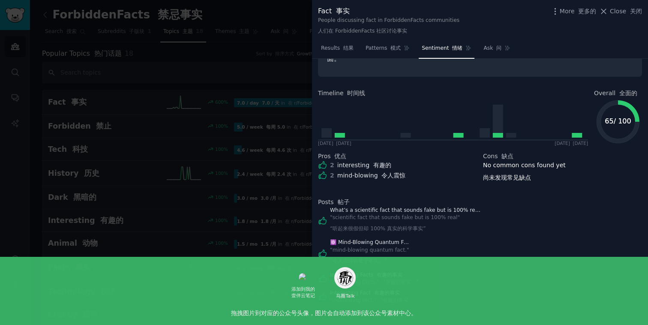
click at [255, 160] on div at bounding box center [324, 162] width 648 height 325
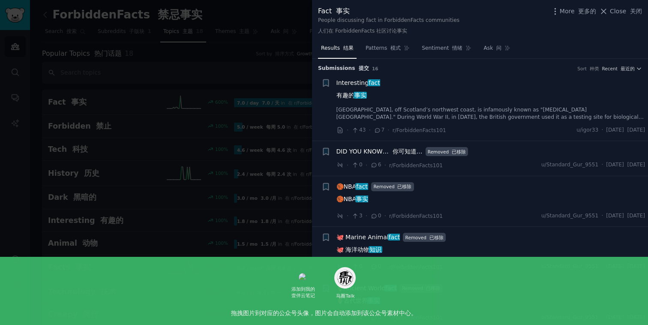
click at [225, 35] on div at bounding box center [324, 162] width 648 height 325
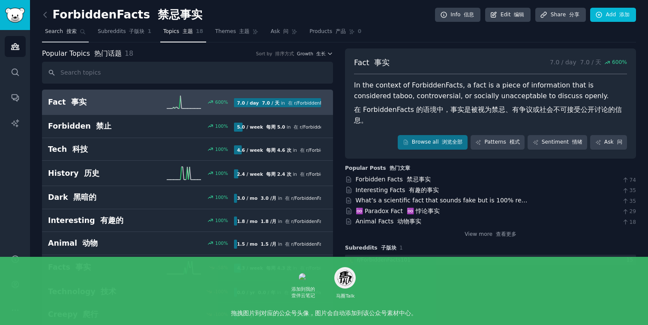
click at [64, 33] on font at bounding box center [64, 31] width 3 height 6
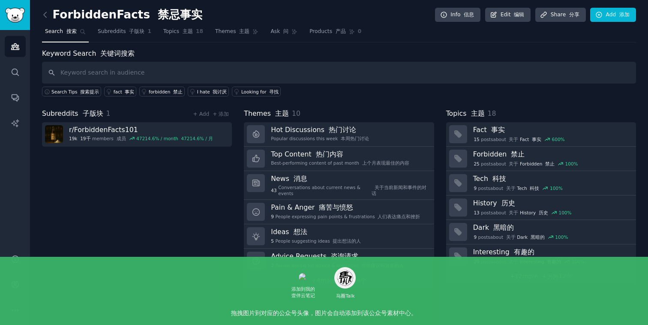
click at [41, 14] on div "ForbiddenFacts 禁忌事实 Info 信息 Edit 编辑 Share 分享 Add 添加 Search 搜索 Subreddits 子版块 1 …" at bounding box center [339, 162] width 618 height 325
click at [45, 13] on icon at bounding box center [45, 14] width 3 height 5
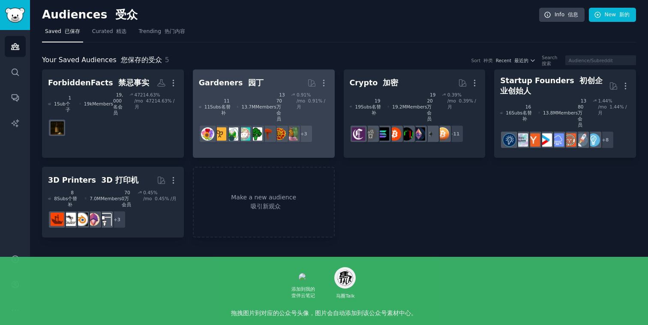
click at [267, 77] on h2 "Gardeners 园丁 More" at bounding box center [264, 82] width 130 height 15
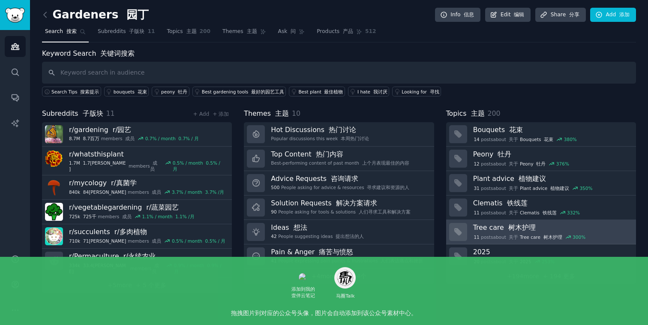
click at [523, 228] on font "树木护理" at bounding box center [522, 227] width 27 height 8
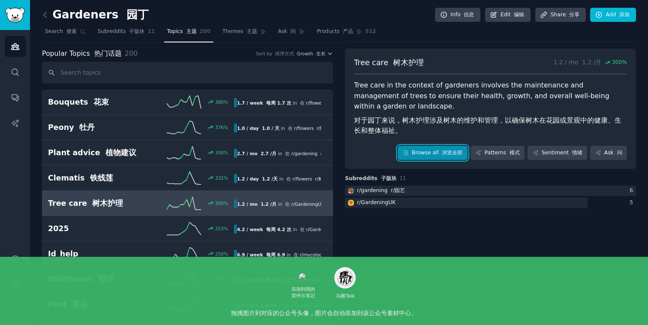
click at [436, 146] on link "Browse all 浏览全部" at bounding box center [433, 153] width 70 height 15
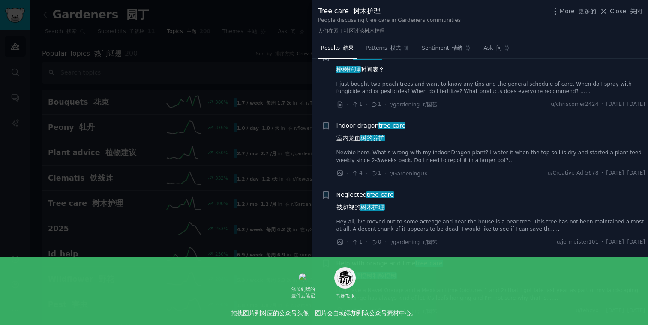
scroll to position [43, 0]
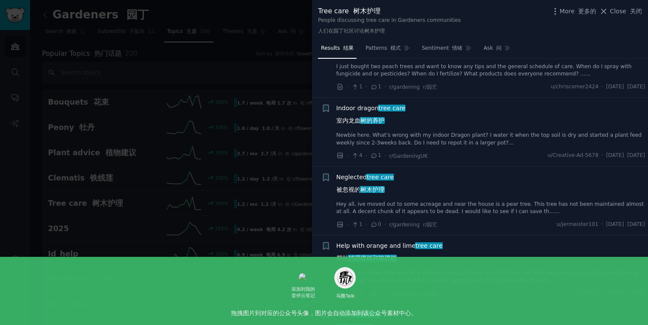
click at [402, 193] on div "Neglected tree care 被忽视的 树木护理" at bounding box center [491, 185] width 309 height 25
click at [369, 176] on span "tree care" at bounding box center [380, 177] width 28 height 7
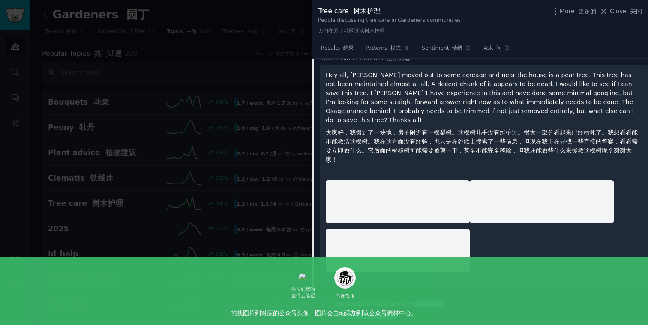
scroll to position [264, 0]
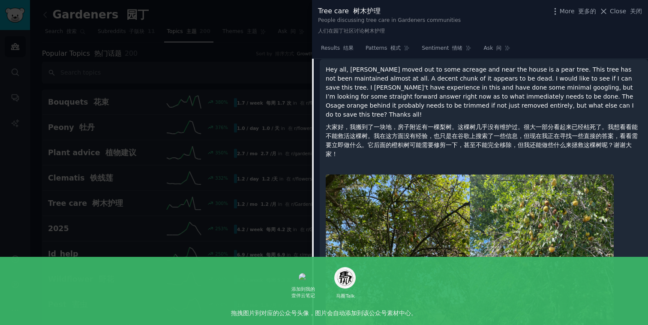
click at [451, 135] on font "大家好，我搬到了一块地，房子附近有一棵梨树。这棵树几乎没有维护过。很大一部分看起来已经枯死了。我想看看能不能救活这棵树。我在这方面没有经验，也只是在谷歌上搜索…" at bounding box center [482, 140] width 312 height 34
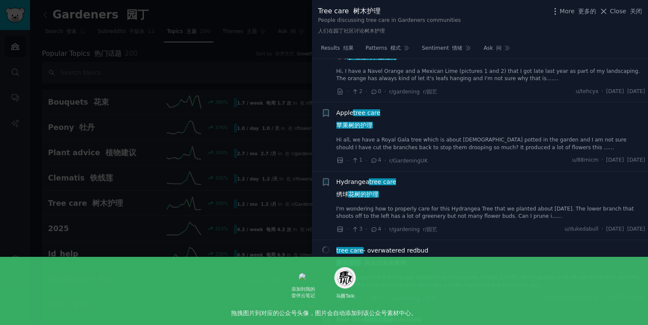
scroll to position [817, 0]
click at [381, 178] on span "tree care" at bounding box center [383, 181] width 28 height 7
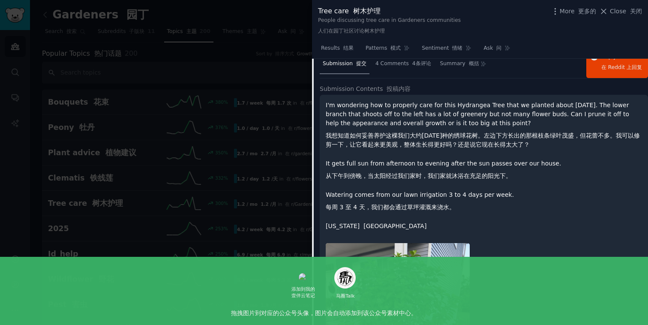
scroll to position [443, 0]
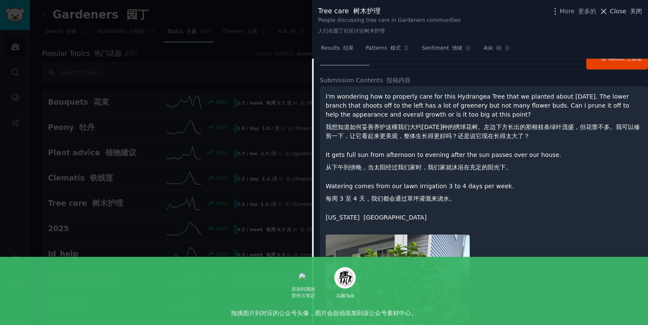
click at [614, 9] on span "Close 关闭" at bounding box center [626, 11] width 32 height 9
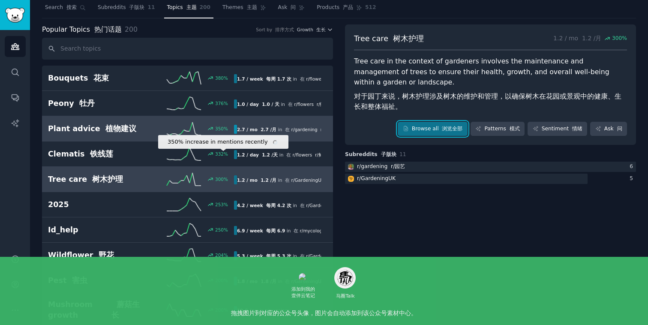
scroll to position [25, 0]
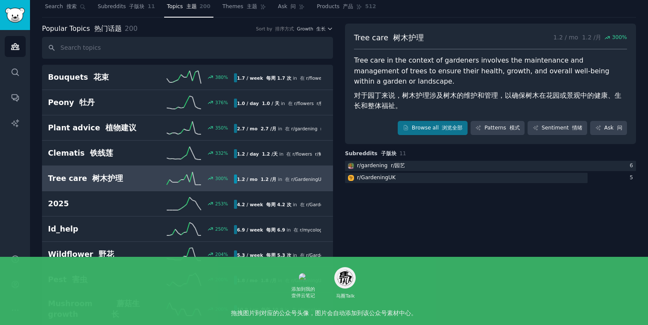
click at [241, 177] on b "1.2 / mo 1.2 /月" at bounding box center [256, 179] width 39 height 5
click at [157, 175] on div "300 %" at bounding box center [187, 178] width 93 height 13
click at [550, 121] on link "Sentiment 情绪" at bounding box center [558, 128] width 60 height 15
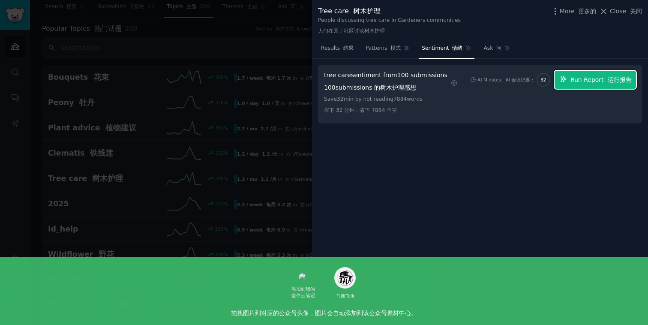
click at [581, 78] on span "Run Report 运行报告" at bounding box center [601, 79] width 61 height 9
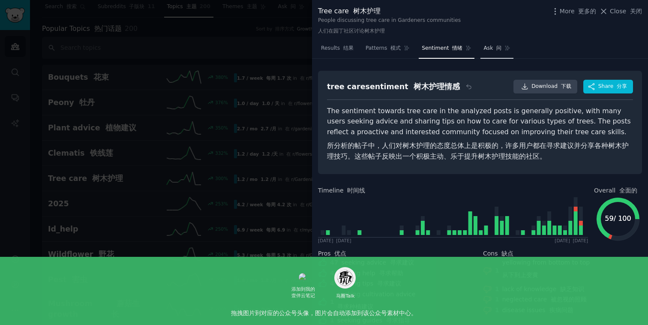
click at [497, 47] on font "问" at bounding box center [499, 48] width 5 height 6
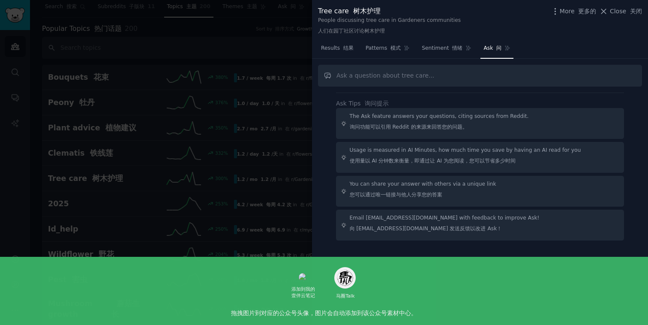
click at [435, 75] on input "text" at bounding box center [480, 76] width 324 height 22
click at [435, 78] on input "text" at bounding box center [480, 76] width 324 height 22
type input "@"
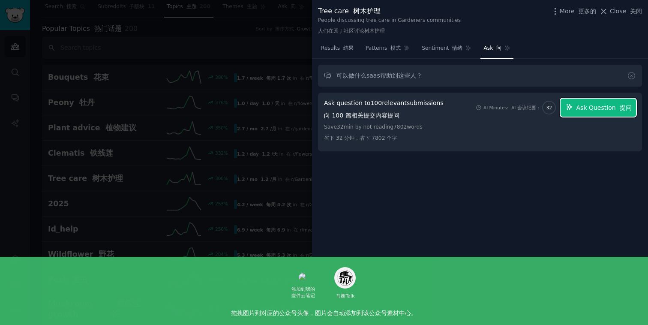
click at [599, 110] on span "Ask Question 提问" at bounding box center [604, 107] width 55 height 9
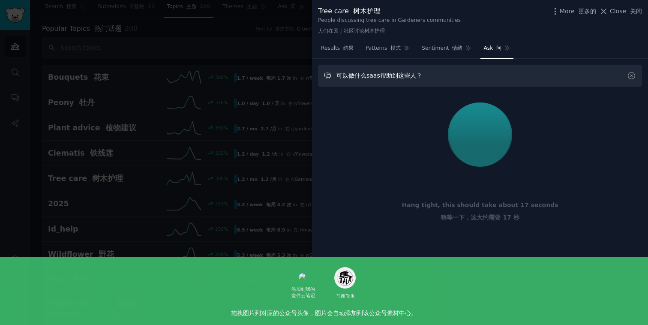
click at [429, 74] on input "可以做什么saas帮助到这些人？" at bounding box center [480, 76] width 324 height 22
click at [449, 72] on input "可以做什么saas帮助到这些人？" at bounding box center [480, 76] width 324 height 22
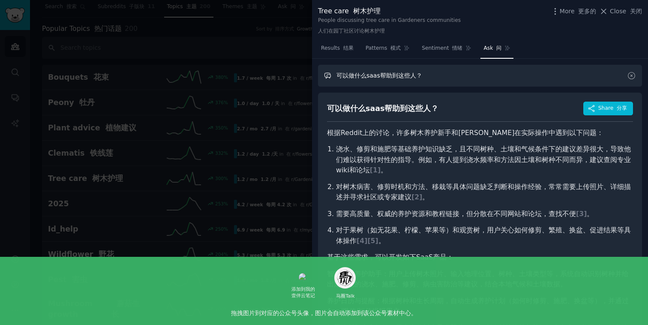
click at [423, 72] on input "可以做什么saas帮助到这些人？" at bounding box center [480, 76] width 324 height 22
type input "A"
type input "a"
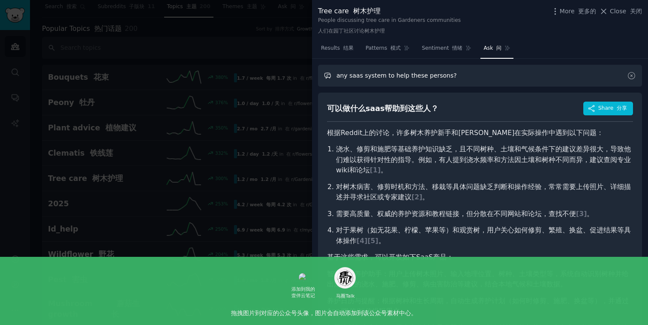
type input "any saas system to help these persons?"
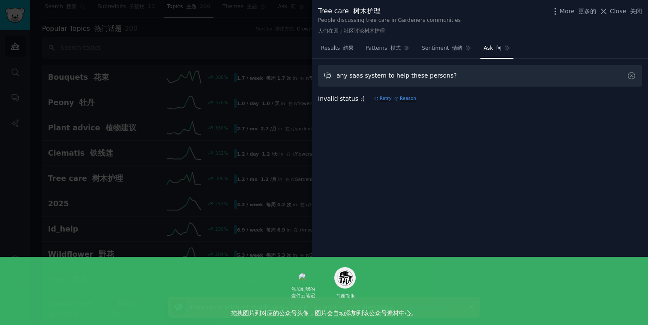
click at [464, 80] on input "any saas system to help these persons?" at bounding box center [480, 76] width 324 height 22
click at [377, 96] on font "Retry" at bounding box center [383, 98] width 18 height 7
click at [465, 73] on input "any saas system to help these persons?" at bounding box center [480, 76] width 324 height 22
click at [630, 74] on icon at bounding box center [631, 75] width 9 height 9
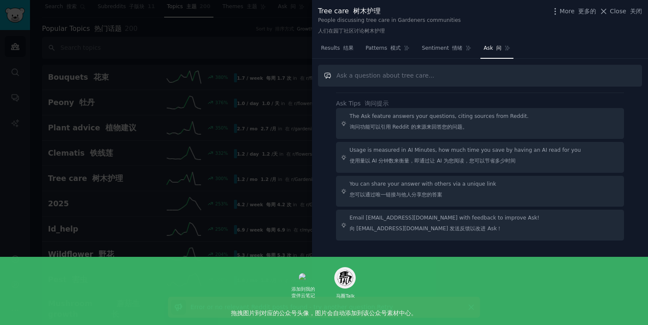
click at [421, 71] on input "text" at bounding box center [480, 76] width 324 height 22
click at [428, 74] on input "text" at bounding box center [480, 76] width 324 height 22
type input "any saas system to help these persons"
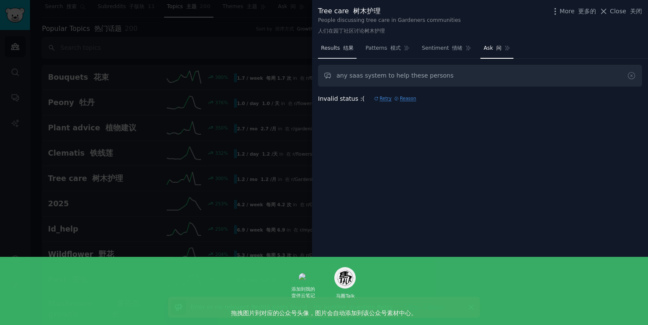
click at [343, 51] on span "Results 结果" at bounding box center [337, 49] width 33 height 8
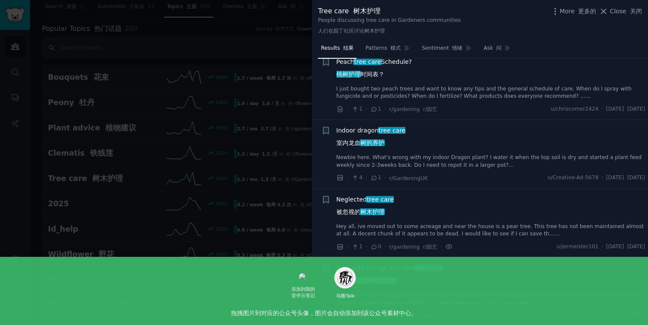
scroll to position [22, 0]
click at [368, 133] on span "Indoor dragon tree care 室内龙血 树的养护" at bounding box center [371, 137] width 69 height 25
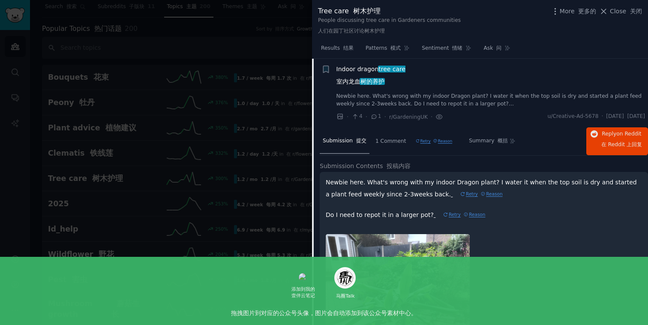
scroll to position [95, 0]
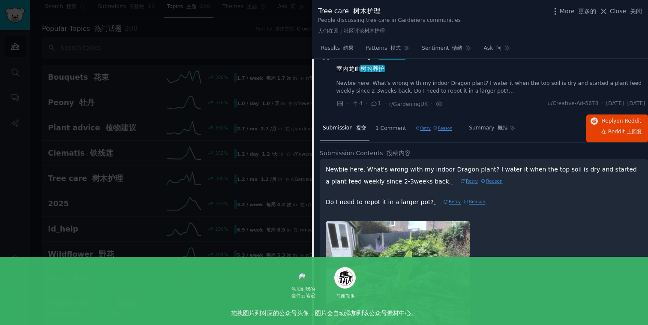
click at [461, 181] on font "Retry" at bounding box center [470, 181] width 18 height 9
click at [437, 83] on link "Newbie here. What's wrong with my indoor Dragon plant? I water it when the top …" at bounding box center [491, 87] width 309 height 15
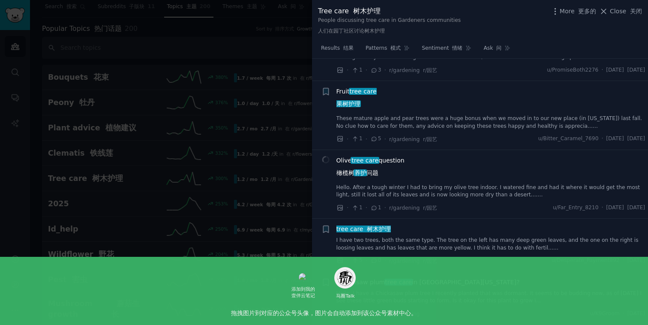
scroll to position [1565, 0]
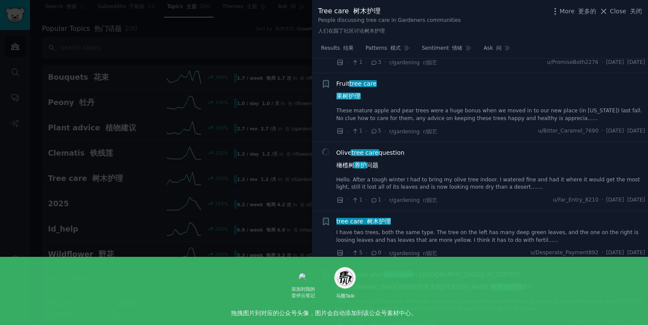
click at [246, 183] on div at bounding box center [324, 162] width 648 height 325
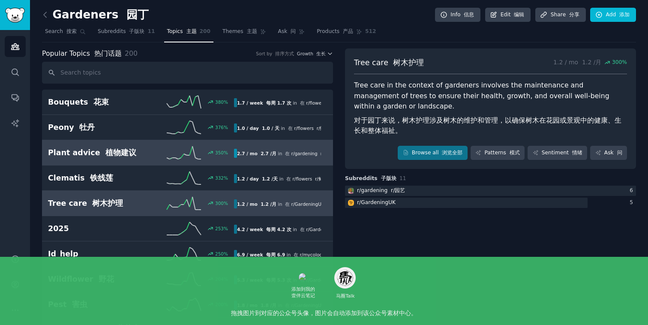
click at [123, 151] on font "植物建议" at bounding box center [120, 152] width 31 height 9
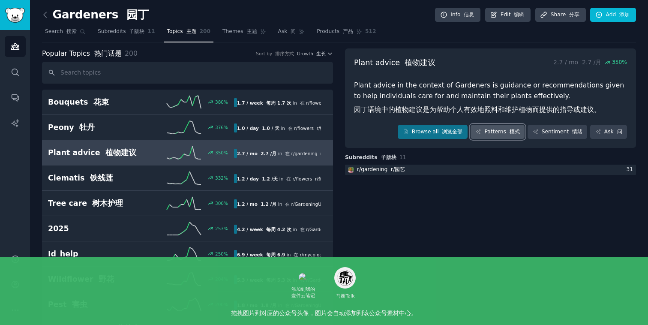
click at [518, 133] on font "模式" at bounding box center [515, 132] width 10 height 6
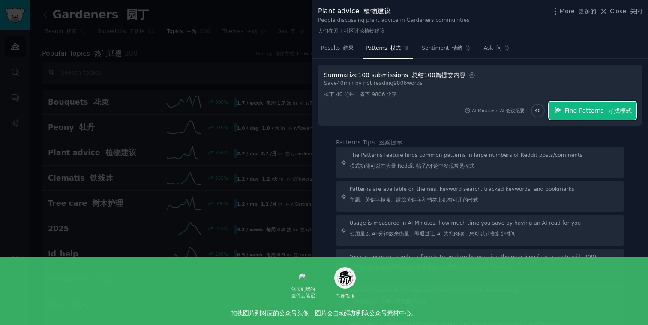
click at [573, 108] on span "Find Patterns 寻找模式" at bounding box center [598, 110] width 67 height 9
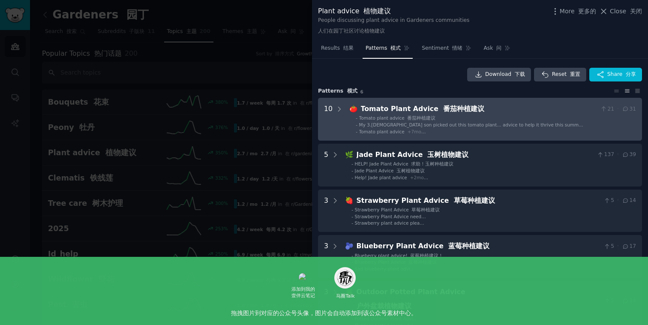
click at [469, 127] on div "My 3.5 year old son picked out this tomato plant… advice to help it thrive this…" at bounding box center [472, 125] width 227 height 6
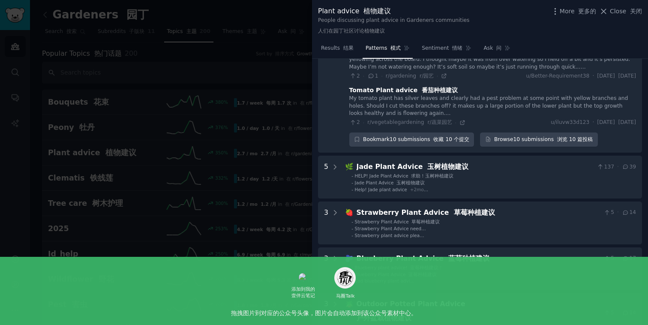
scroll to position [497, 0]
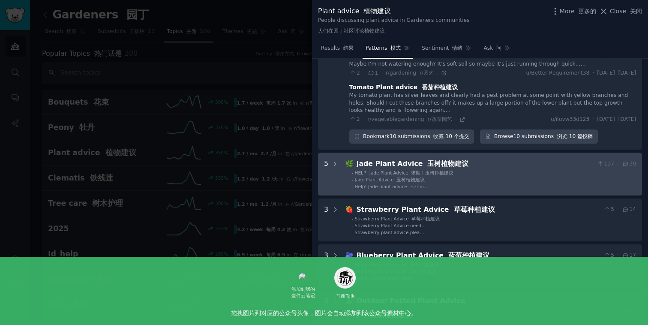
click at [492, 176] on li "- HELP! Jade Plant Advice 求助！玉树种植建议" at bounding box center [494, 173] width 285 height 6
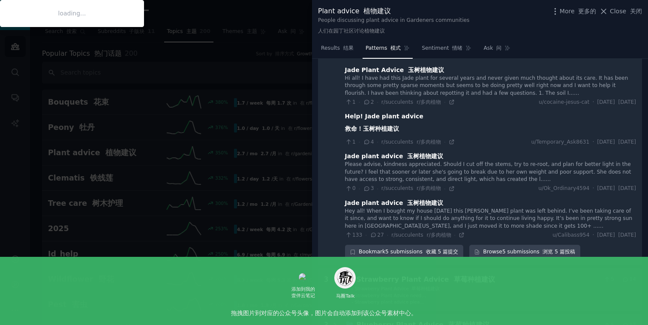
scroll to position [679, 0]
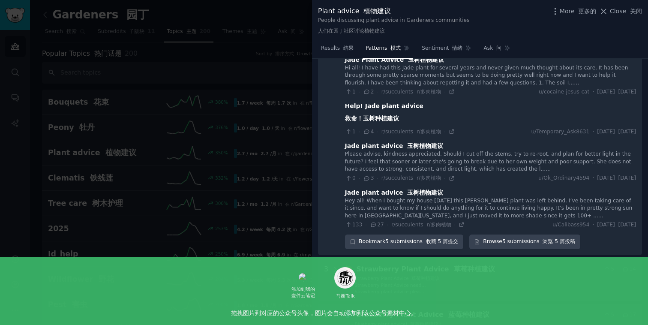
click at [368, 175] on icon at bounding box center [367, 178] width 8 height 6
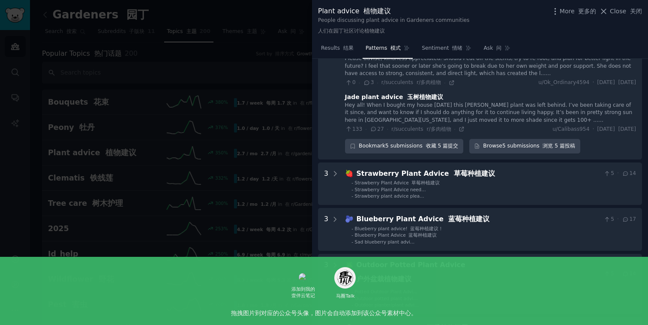
scroll to position [776, 0]
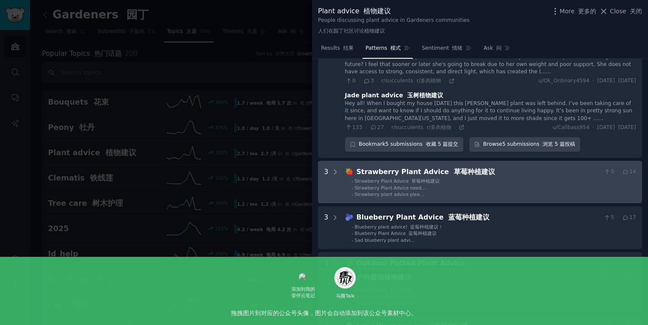
click at [445, 178] on li "- Strawberry Plant Advice 草莓种植建议" at bounding box center [494, 181] width 285 height 6
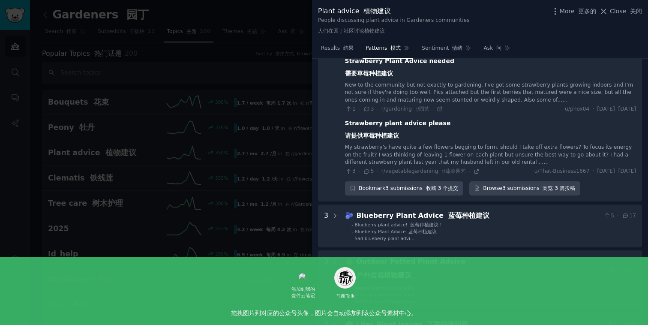
scroll to position [968, 0]
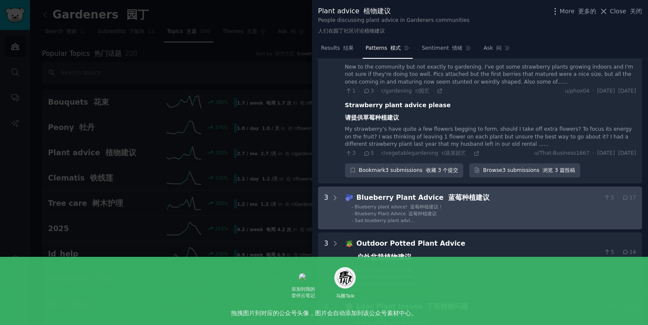
click at [433, 193] on div "Blueberry Plant Advice 蓝莓种植建议" at bounding box center [479, 198] width 244 height 11
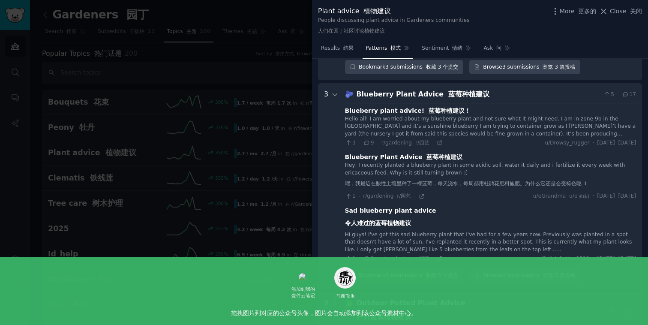
scroll to position [1074, 0]
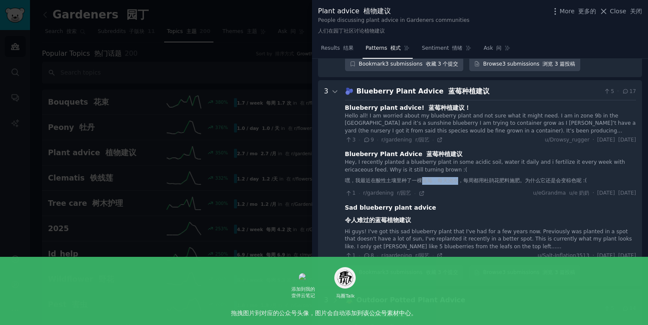
drag, startPoint x: 421, startPoint y: 172, endPoint x: 461, endPoint y: 174, distance: 39.5
click at [461, 178] on font "嘿，我最近在酸性土壤里种了一棵蓝莓，每天浇水，每周都用杜鹃花肥料施肥。为什么它还是会变棕色呢 :(" at bounding box center [466, 181] width 242 height 6
click at [478, 178] on font "嘿，我最近在酸性土壤里种了一棵蓝莓，每天浇水，每周都用杜鹃花肥料施肥。为什么它还是会变棕色呢 :(" at bounding box center [466, 181] width 242 height 6
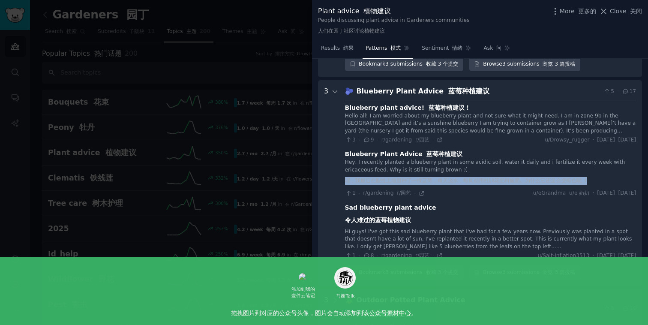
click at [478, 178] on font "嘿，我最近在酸性土壤里种了一棵蓝莓，每天浇水，每周都用杜鹃花肥料施肥。为什么它还是会变棕色呢 :(" at bounding box center [466, 181] width 242 height 6
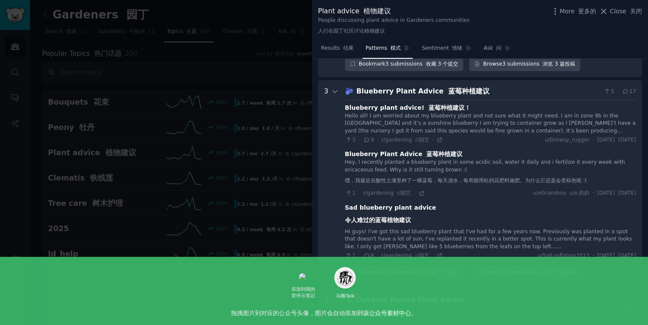
click at [473, 159] on div "Hey, I recently planted a blueberry plant in some acidic soil, water it daily a…" at bounding box center [490, 174] width 291 height 30
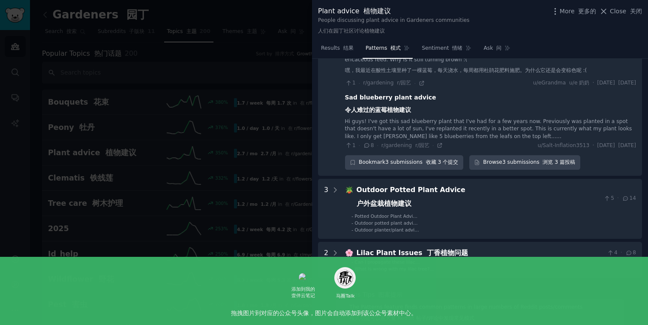
scroll to position [1186, 0]
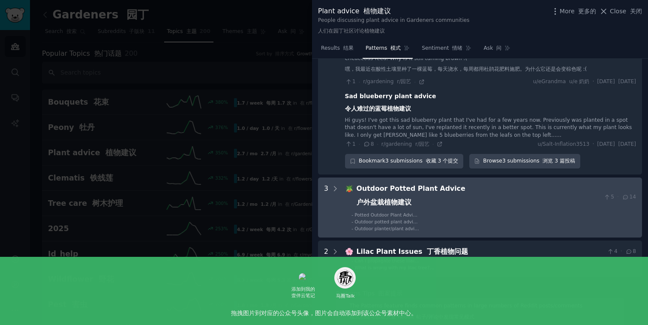
click at [443, 193] on div "Outdoor Potted Plant Advice 户外盆栽植物建议" at bounding box center [479, 198] width 244 height 28
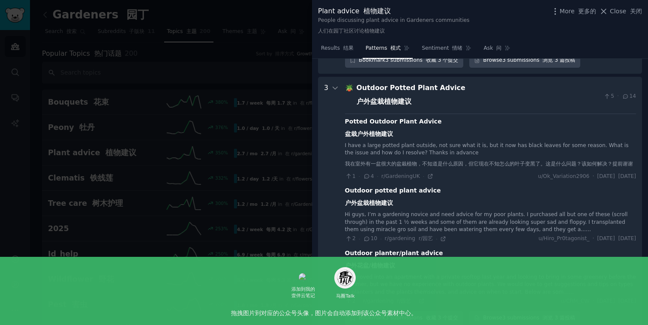
scroll to position [1298, 0]
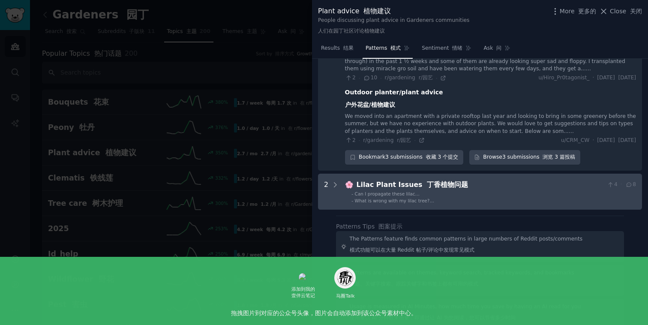
click at [436, 187] on div "Lilac Plant Issues 丁香植物问题" at bounding box center [480, 185] width 247 height 11
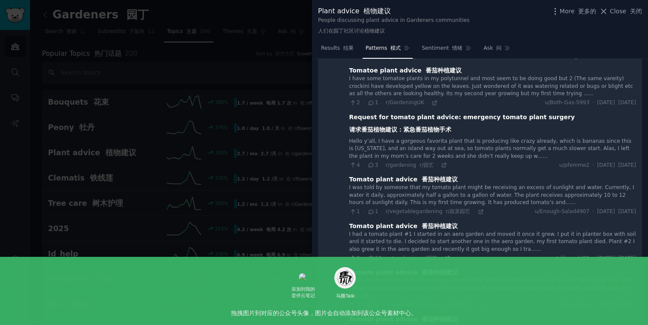
scroll to position [0, 0]
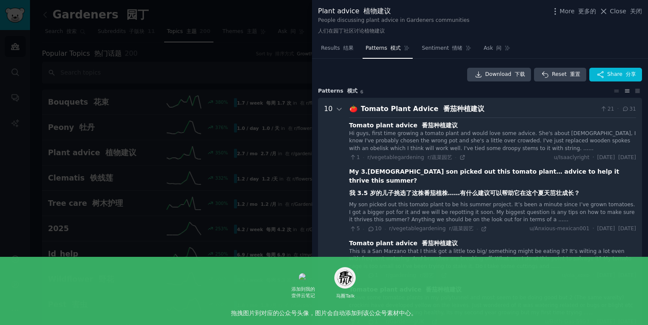
click at [270, 97] on div at bounding box center [324, 162] width 648 height 325
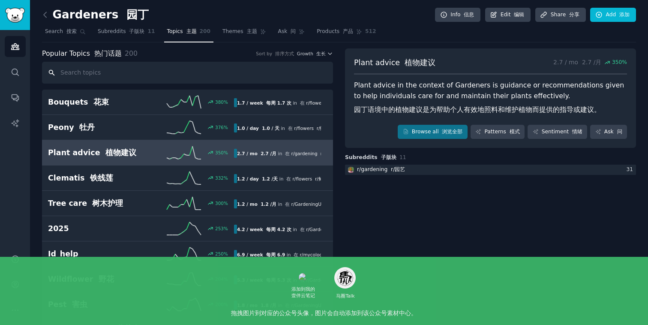
click at [167, 74] on input "text" at bounding box center [187, 73] width 291 height 22
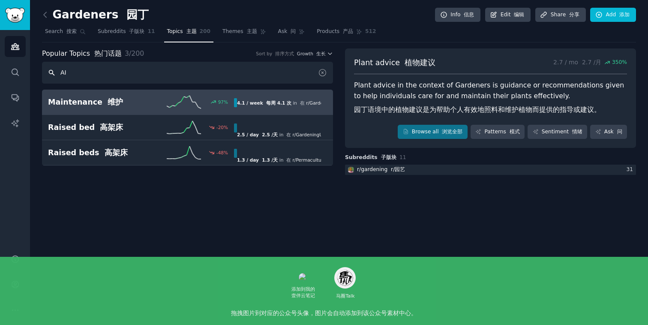
type input "AI"
click at [147, 105] on div "97 %" at bounding box center [187, 102] width 93 height 13
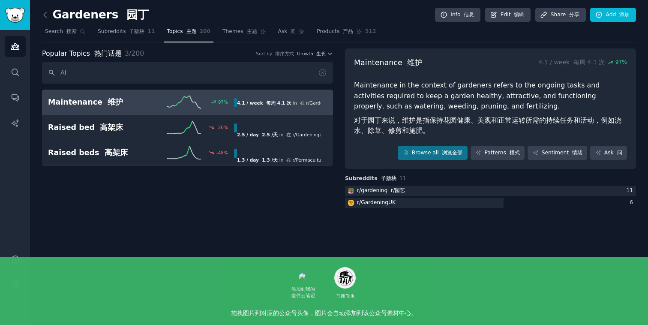
click at [401, 132] on font "对于园丁来说，维护是指保持花园健康、美观和正常运转所需的持续任务和活动，例如浇水、除草、修剪和施肥。" at bounding box center [488, 125] width 268 height 19
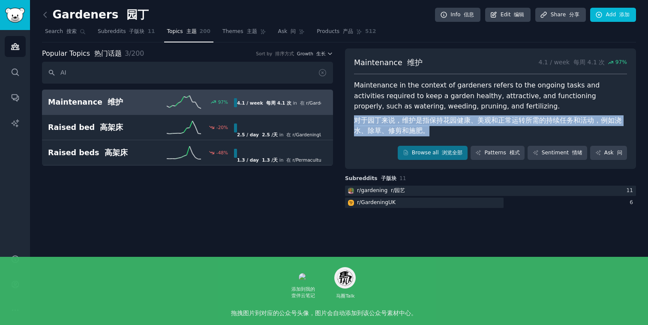
click at [401, 132] on font "对于园丁来说，维护是指保持花园健康、美观和正常运转所需的持续任务和活动，例如浇水、除草、修剪和施肥。" at bounding box center [488, 125] width 268 height 19
click at [444, 130] on font "对于园丁来说，维护是指保持花园健康、美观和正常运转所需的持续任务和活动，例如浇水、除草、修剪和施肥。" at bounding box center [490, 125] width 273 height 21
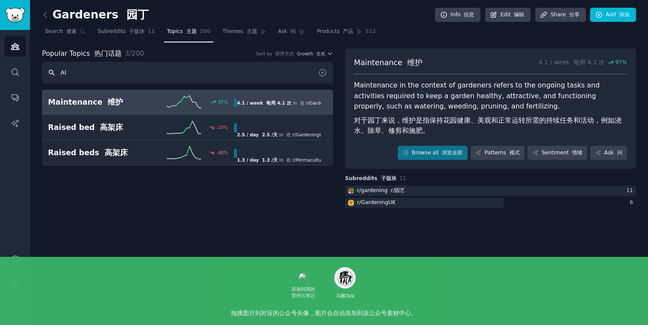
click at [168, 68] on input "AI" at bounding box center [187, 73] width 291 height 22
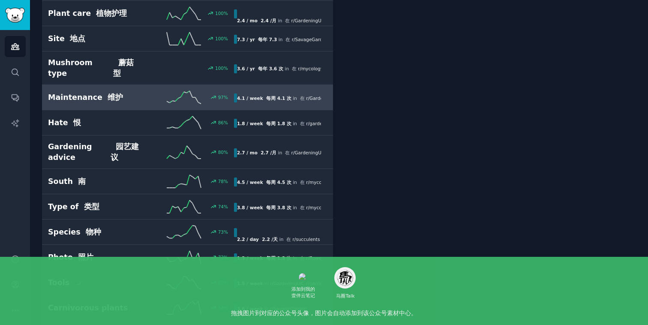
scroll to position [590, 0]
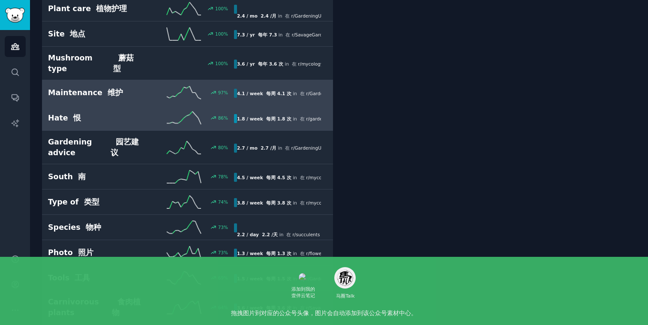
click at [165, 111] on div "86 %" at bounding box center [187, 117] width 93 height 13
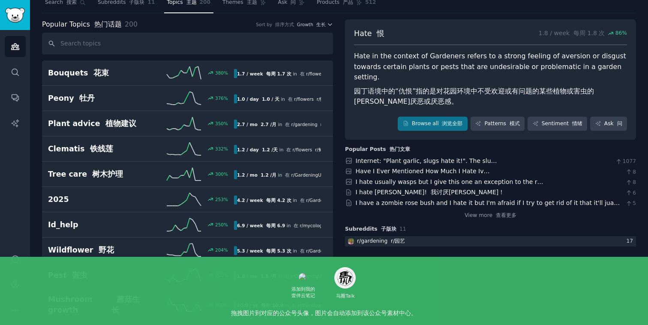
scroll to position [36, 0]
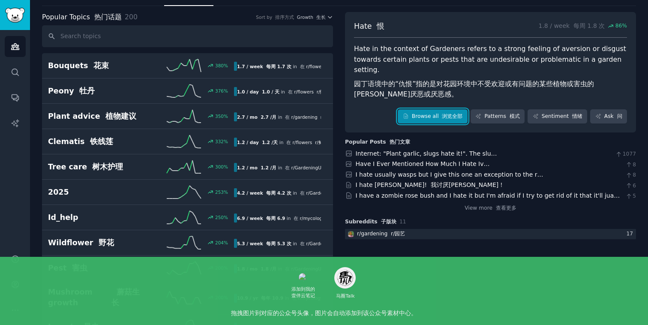
click at [437, 109] on link "Browse all 浏览全部" at bounding box center [433, 116] width 70 height 15
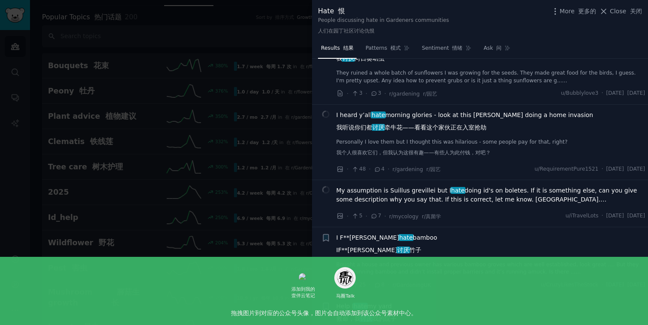
scroll to position [110, 0]
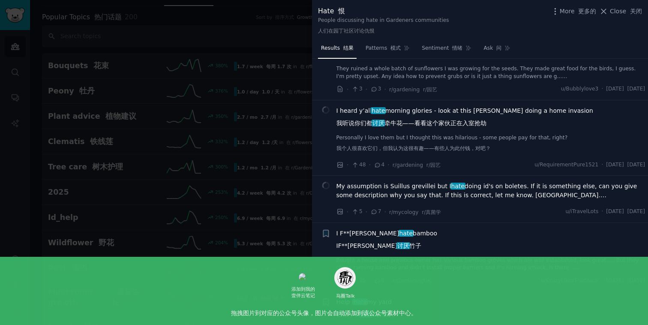
click at [434, 127] on font "我听说你们都 讨厌 牵牛花——看看这个家伙正在入室抢劫" at bounding box center [412, 123] width 150 height 9
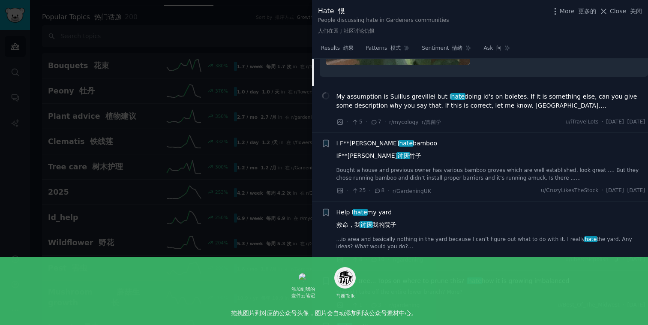
scroll to position [626, 0]
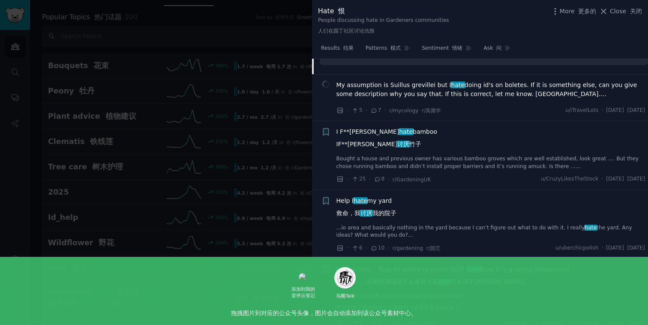
click at [402, 151] on div "I F**king hate bamboo IF**king 讨厌 竹子" at bounding box center [491, 139] width 309 height 25
click at [393, 139] on span "I F**king hate bamboo IF**king 讨厌 竹子" at bounding box center [387, 139] width 101 height 25
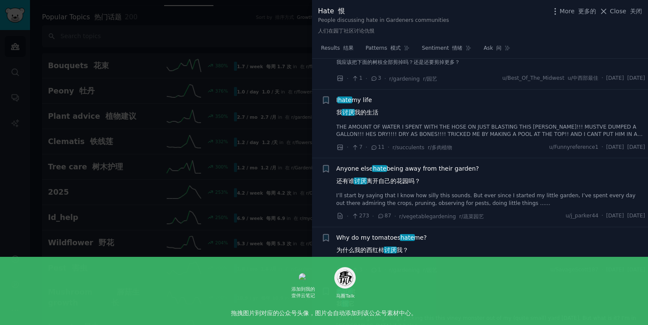
scroll to position [746, 0]
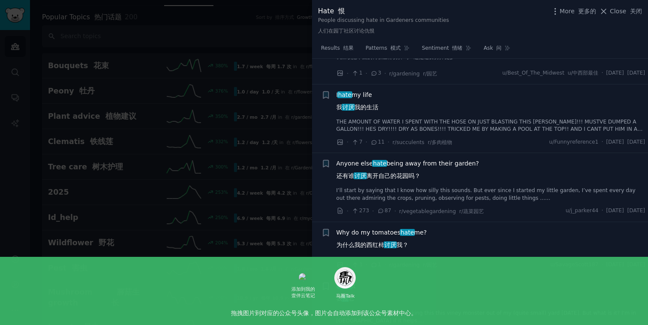
click at [391, 172] on font "还有谁 讨厌 离开自己的花园吗？" at bounding box center [379, 175] width 84 height 7
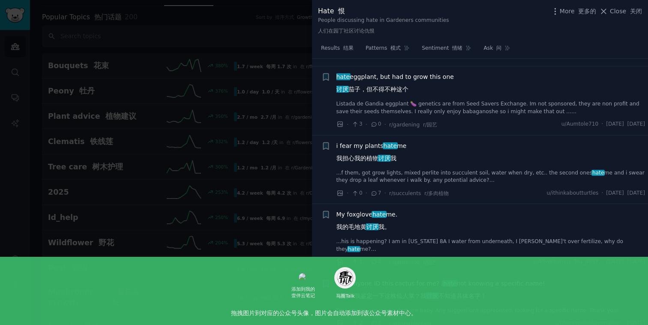
scroll to position [1219, 0]
click at [265, 214] on div at bounding box center [324, 162] width 648 height 325
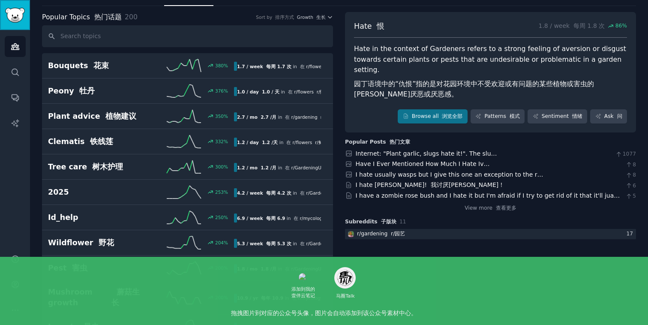
click at [14, 20] on img "Sidebar" at bounding box center [15, 15] width 20 height 15
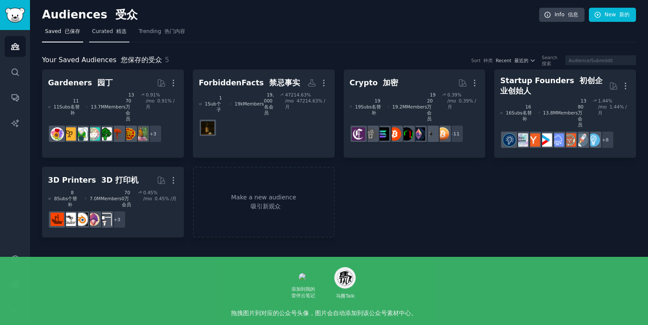
click at [108, 31] on span "Curated 精选" at bounding box center [109, 32] width 35 height 8
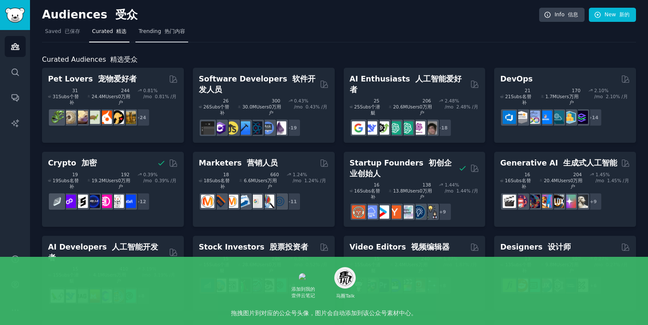
click at [165, 29] on font "热门内容" at bounding box center [175, 31] width 21 height 6
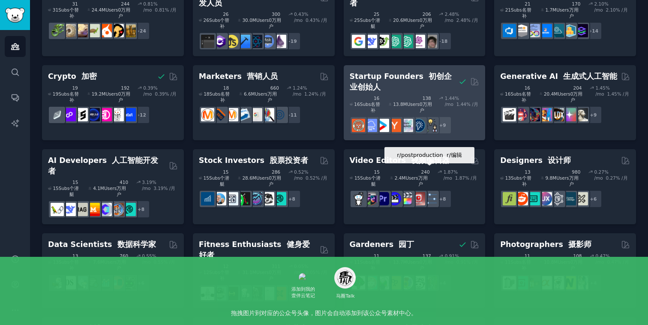
scroll to position [97, 0]
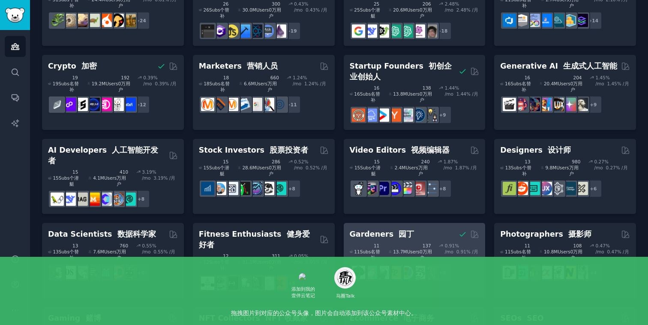
click at [415, 229] on div "Gardeners 园丁" at bounding box center [415, 234] width 130 height 11
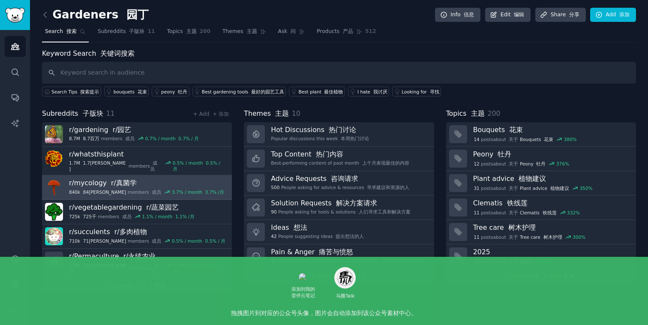
click at [201, 178] on link "r/ mycology r/真菌学 840k 84万 members 成员 3.7 % / month 3.7% /月" at bounding box center [137, 187] width 190 height 24
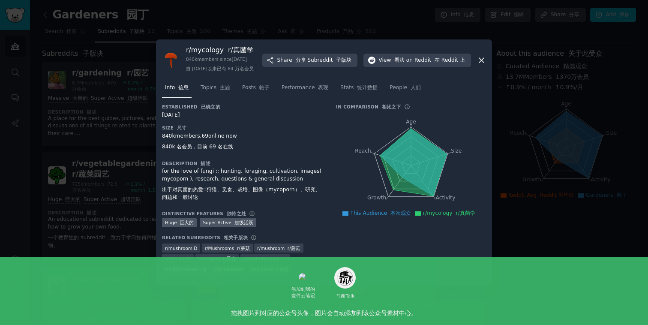
click at [137, 119] on div at bounding box center [324, 162] width 648 height 325
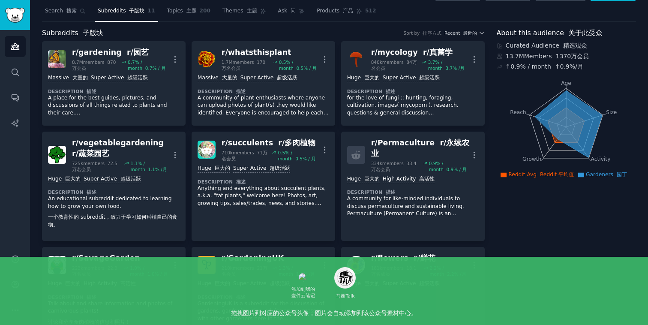
scroll to position [18, 0]
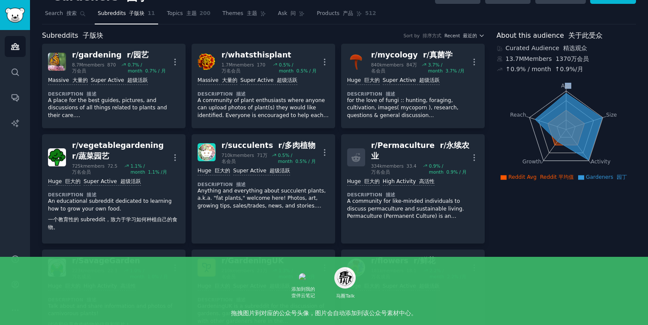
drag, startPoint x: 562, startPoint y: 84, endPoint x: 601, endPoint y: 84, distance: 39.0
click at [601, 84] on icon "Age Size Activity Growth Reach" at bounding box center [566, 129] width 139 height 108
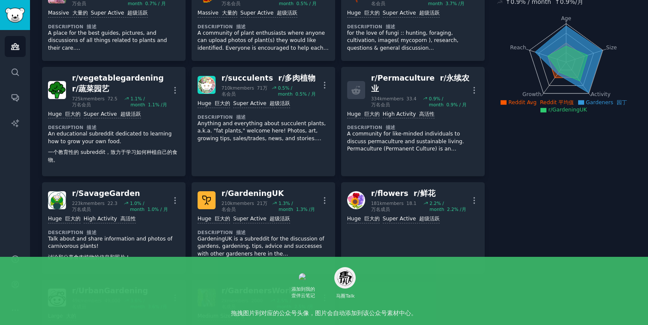
scroll to position [0, 0]
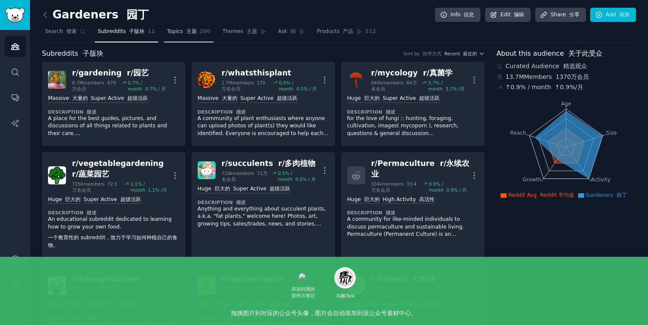
click at [188, 28] on span "Topics 主题" at bounding box center [182, 32] width 30 height 8
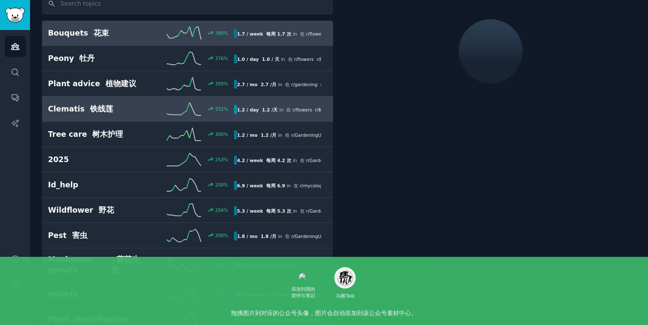
scroll to position [71, 0]
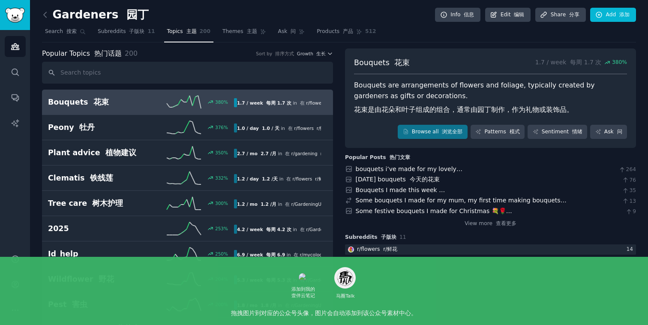
click at [147, 108] on link "Bouquets 花束 380 % 1.7 / week 每周 1.7 次 in 在 r/ flowers r/鲜花 380% increase in men…" at bounding box center [187, 102] width 291 height 25
click at [447, 126] on link "Browse all 浏览全部" at bounding box center [433, 132] width 70 height 15
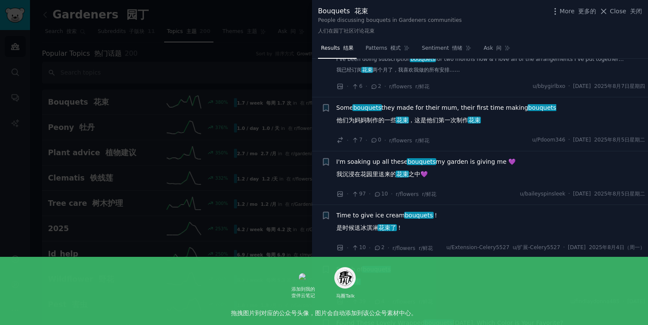
scroll to position [468, 0]
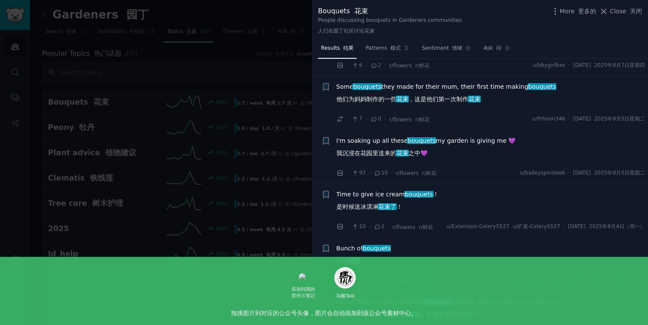
click at [256, 132] on div at bounding box center [324, 162] width 648 height 325
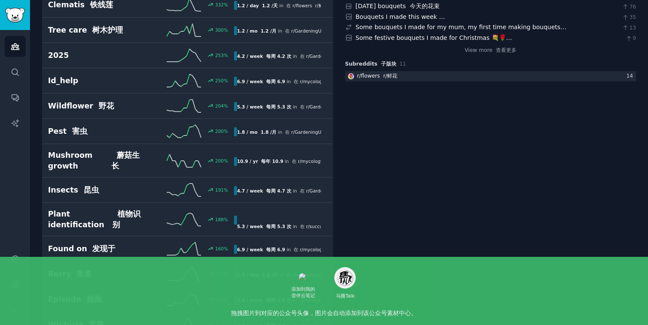
scroll to position [178, 0]
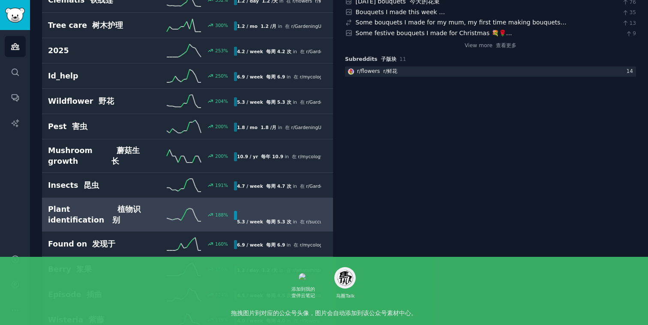
click at [142, 208] on div "188 %" at bounding box center [187, 214] width 93 height 13
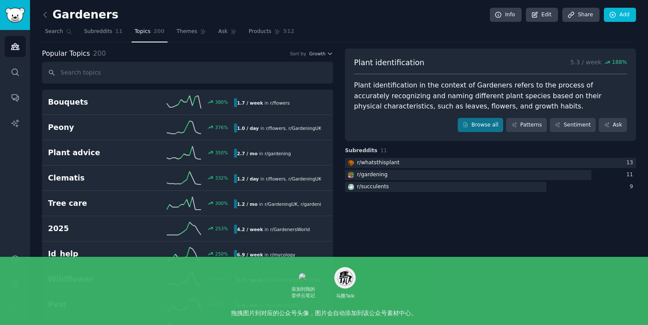
drag, startPoint x: 287, startPoint y: 106, endPoint x: 314, endPoint y: 1, distance: 108.1
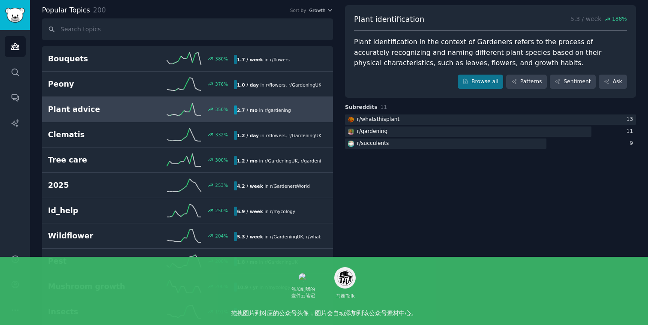
scroll to position [60, 0]
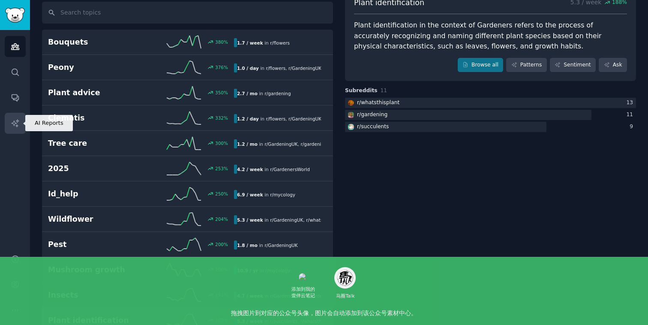
click at [15, 122] on icon "Sidebar" at bounding box center [15, 123] width 9 height 9
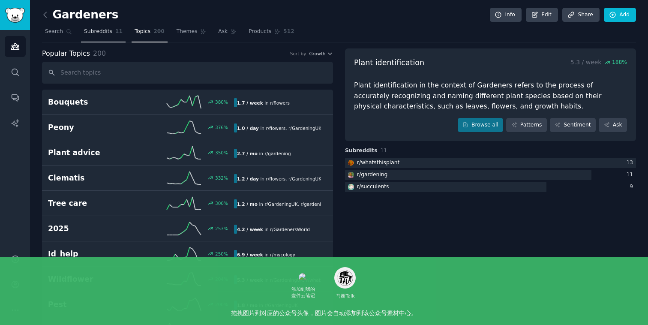
click at [100, 29] on span "Subreddits" at bounding box center [98, 32] width 28 height 8
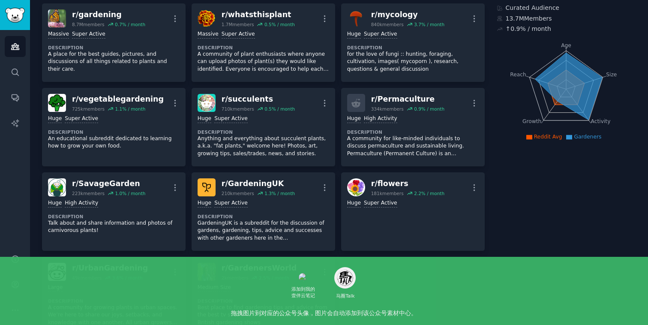
scroll to position [45, 0]
